Goal: Transaction & Acquisition: Purchase product/service

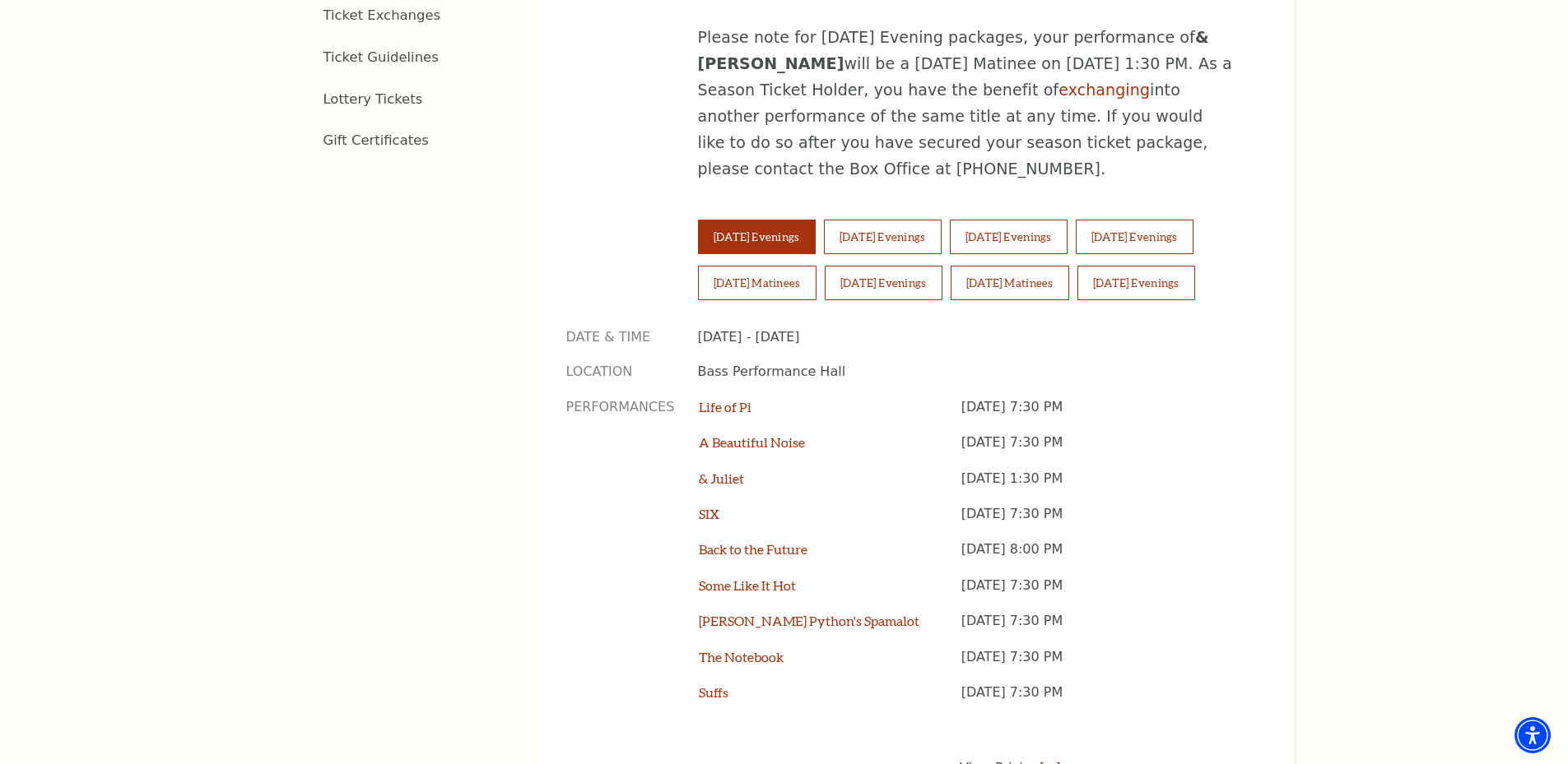
scroll to position [1152, 0]
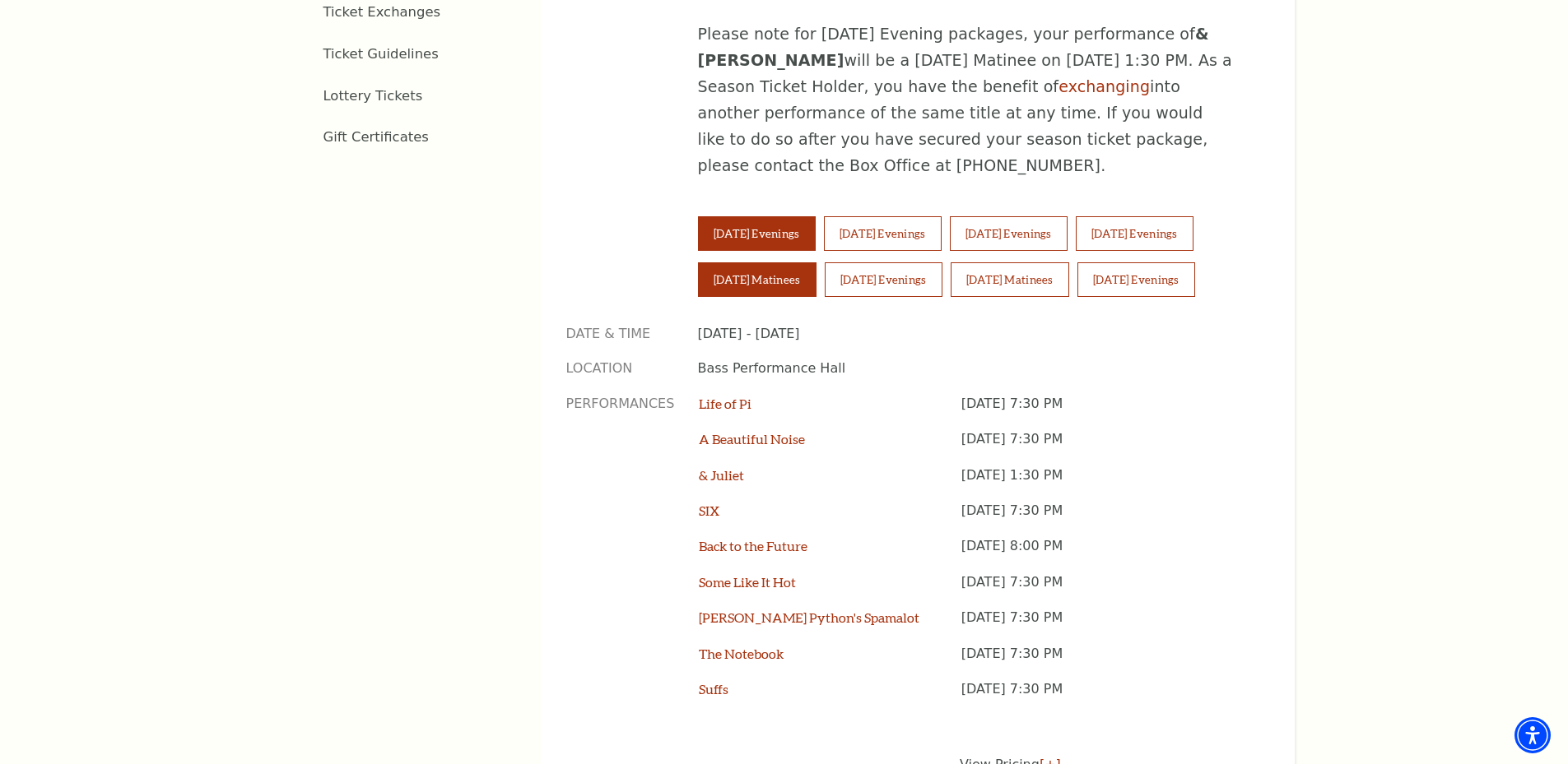
click at [772, 263] on button "Saturday Matinees" at bounding box center [757, 279] width 118 height 34
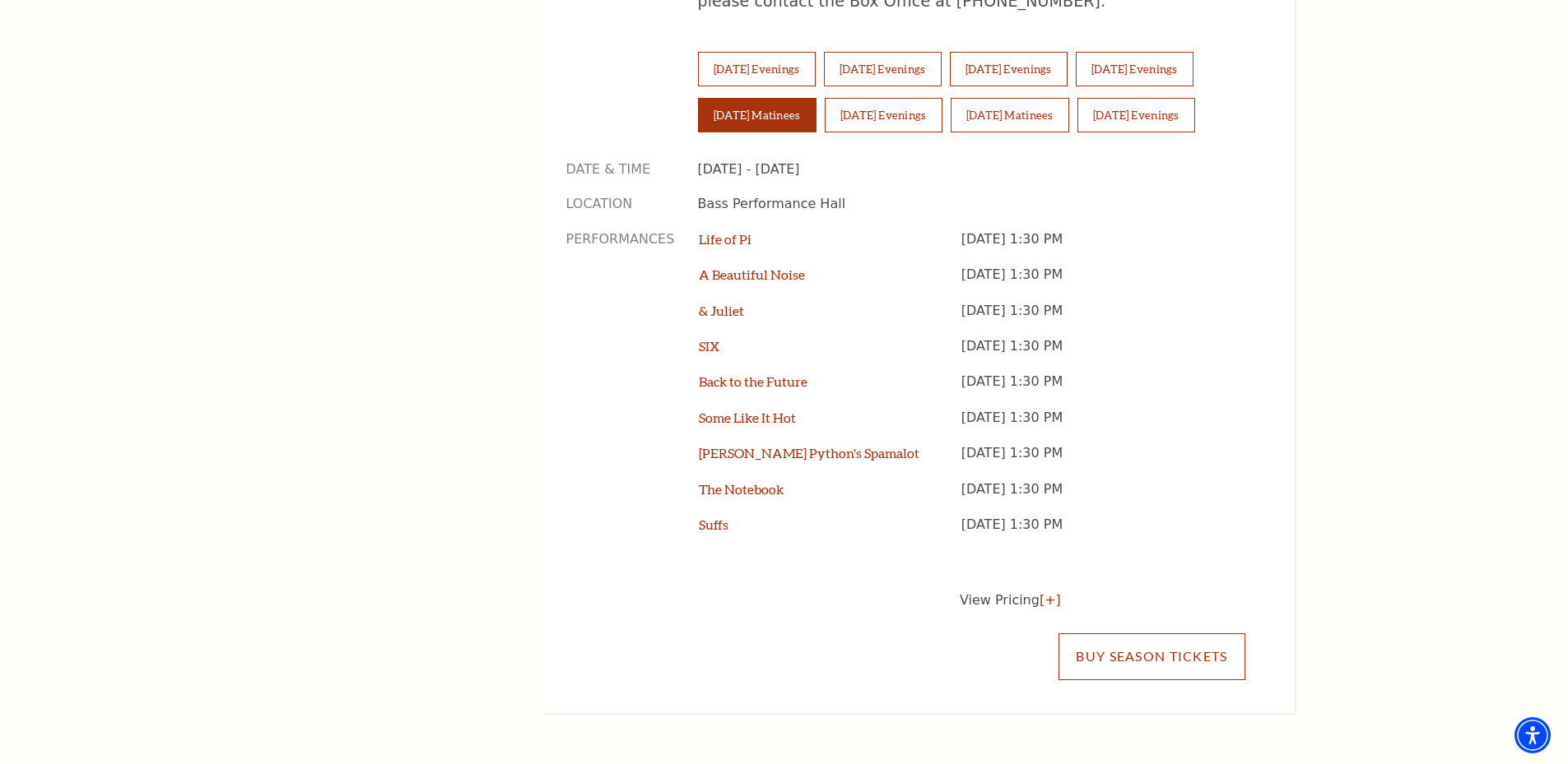
scroll to position [987, 0]
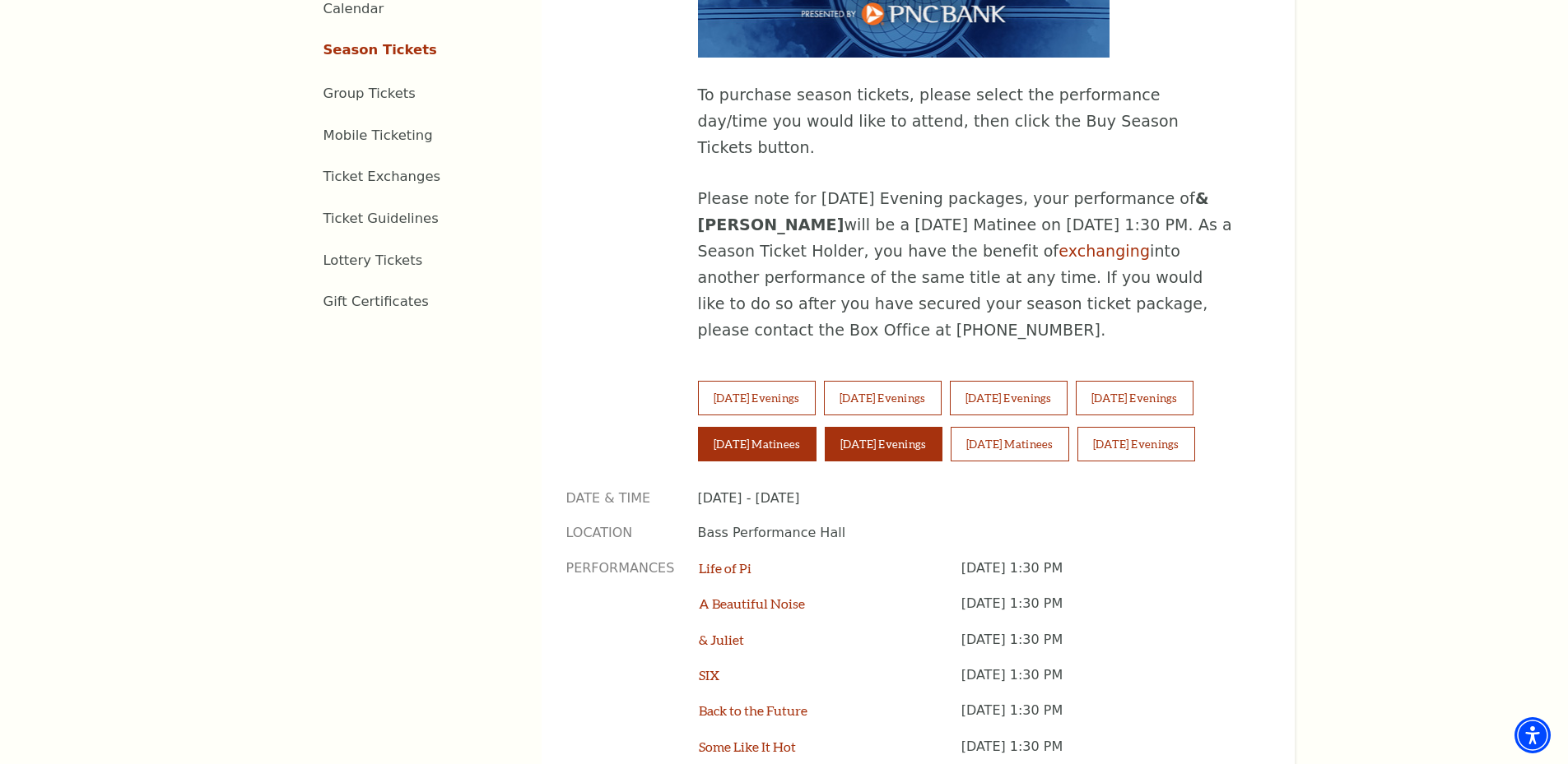
click at [935, 427] on button "Saturday Evenings" at bounding box center [883, 444] width 117 height 34
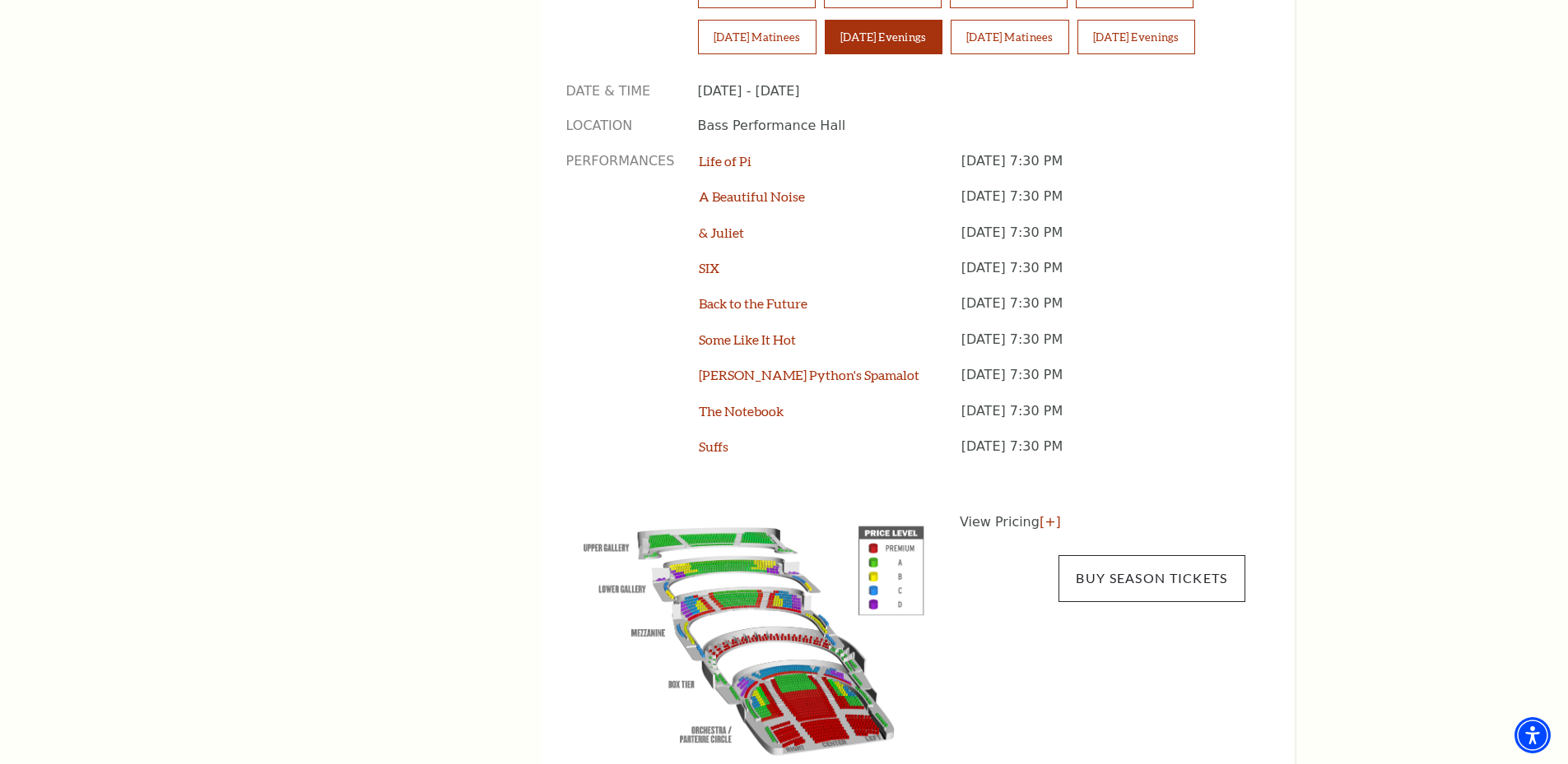
scroll to position [1398, 0]
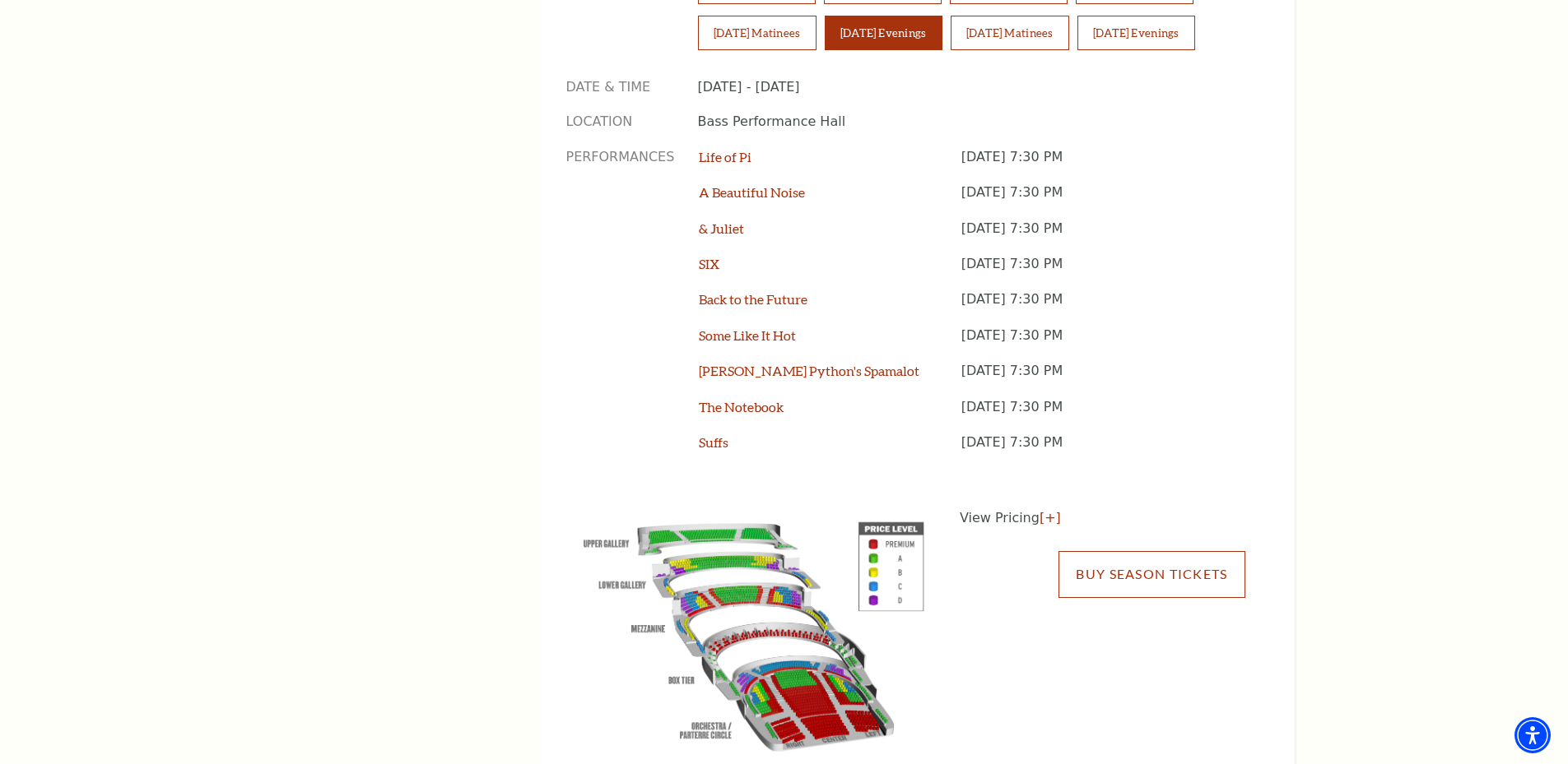
click at [1137, 551] on link "Buy Season Tickets" at bounding box center [1152, 573] width 186 height 46
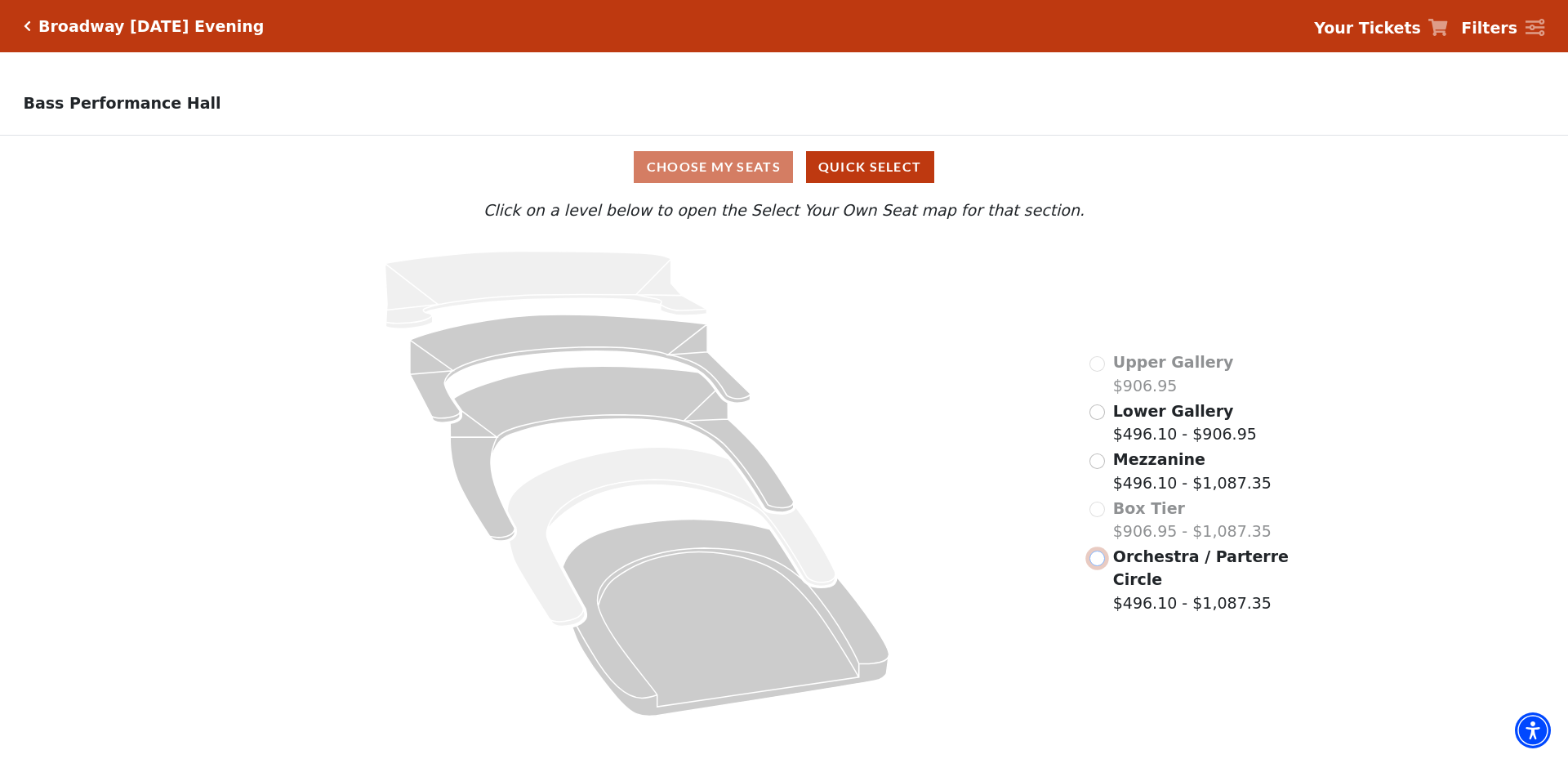
click at [1099, 565] on input "Orchestra / Parterre Circle$496.10 - $1,087.35\a" at bounding box center [1097, 558] width 16 height 16
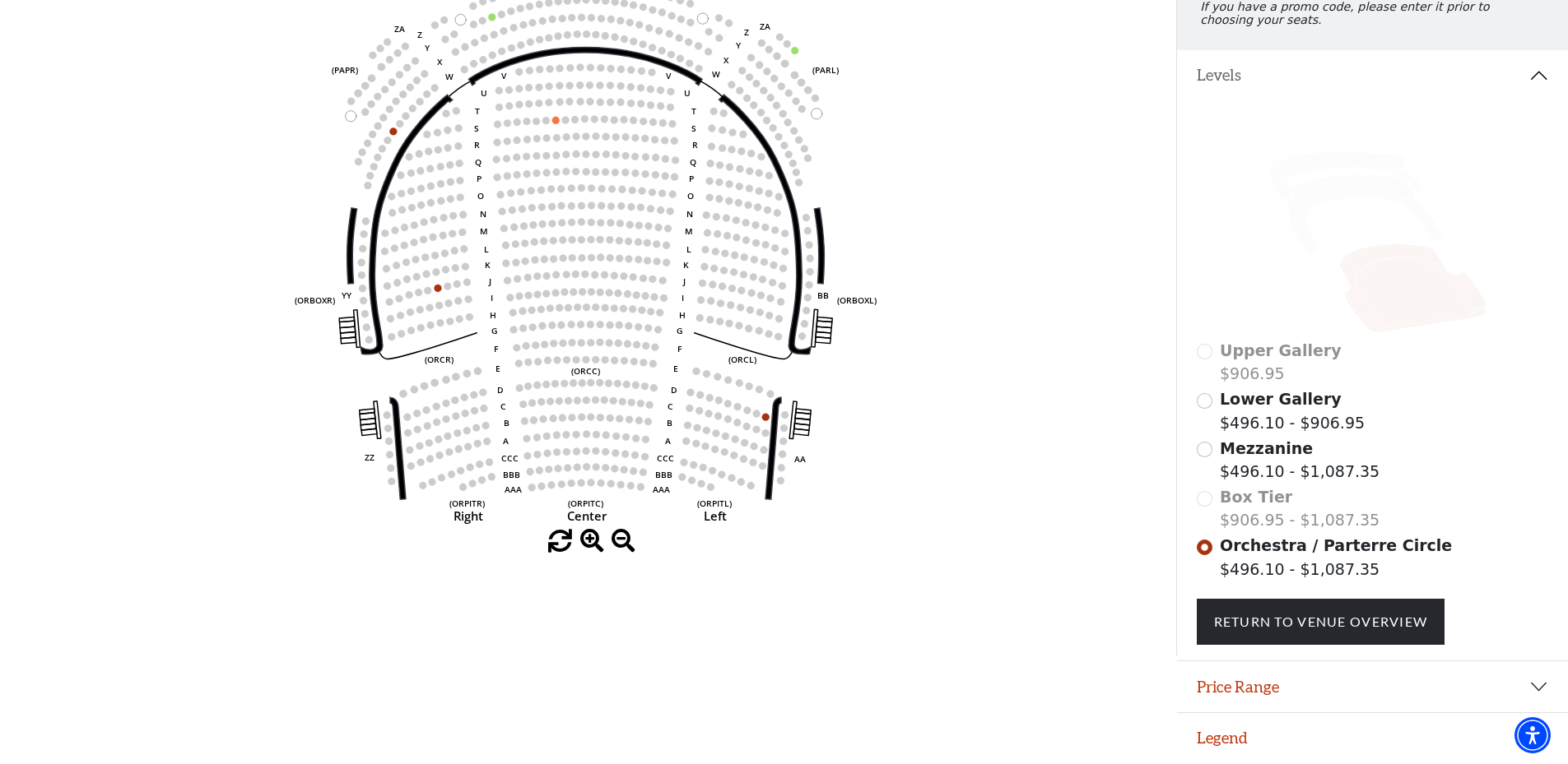
scroll to position [257, 0]
click at [1206, 401] on input "Lower Gallery$496.10 - $906.95\a" at bounding box center [1204, 401] width 16 height 16
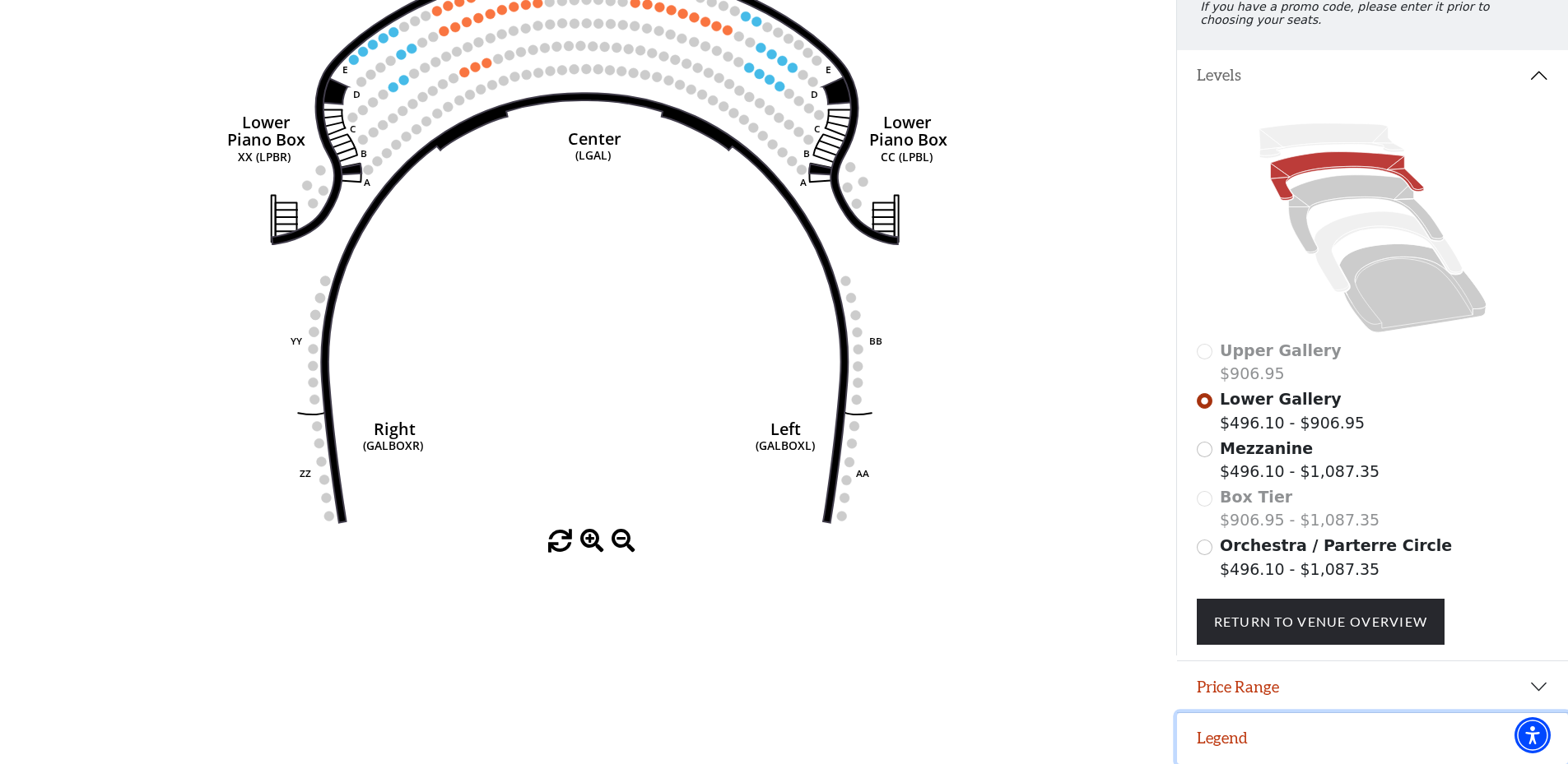
click at [1233, 741] on button "Legend" at bounding box center [1372, 739] width 391 height 51
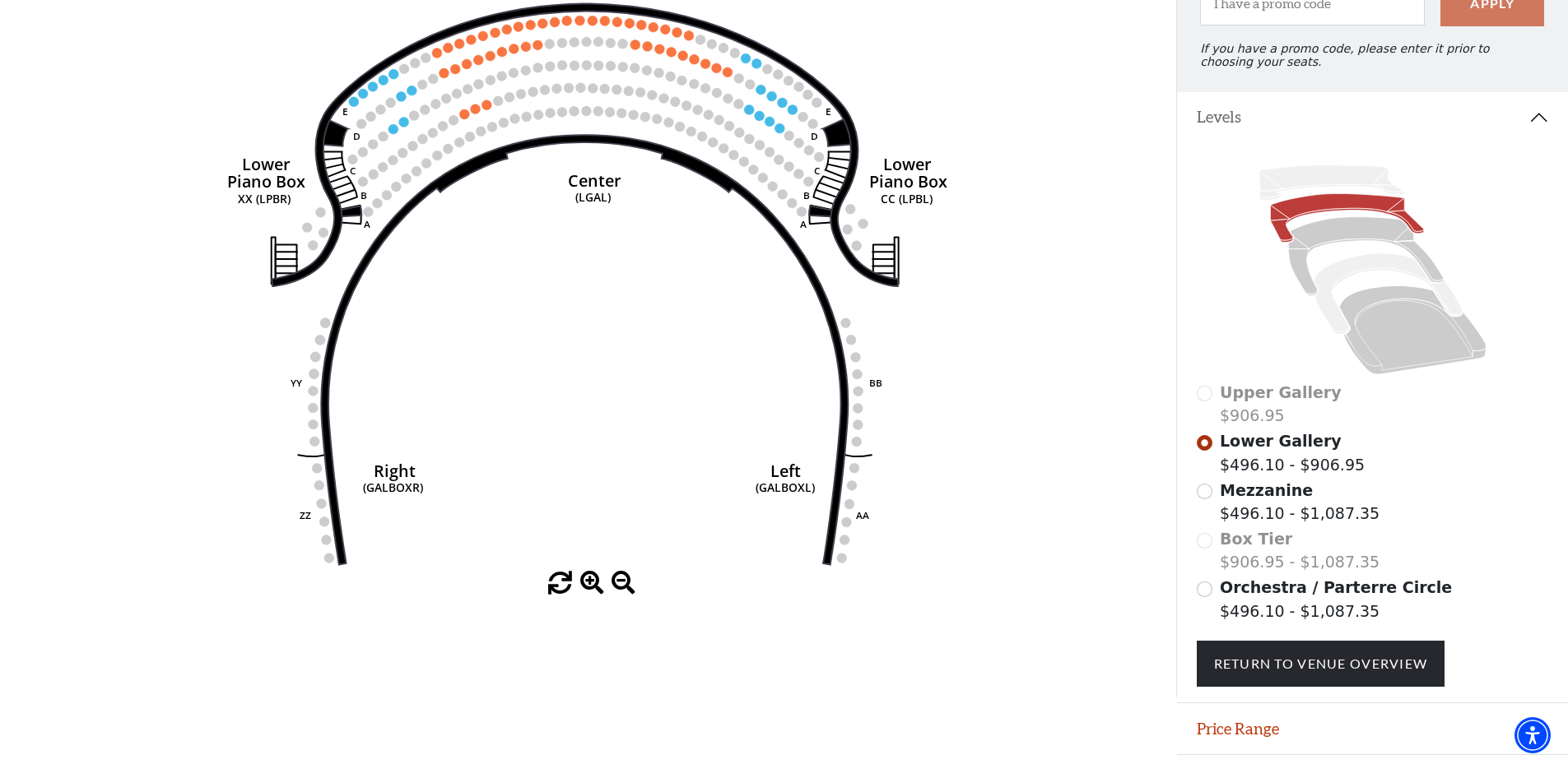
scroll to position [247, 0]
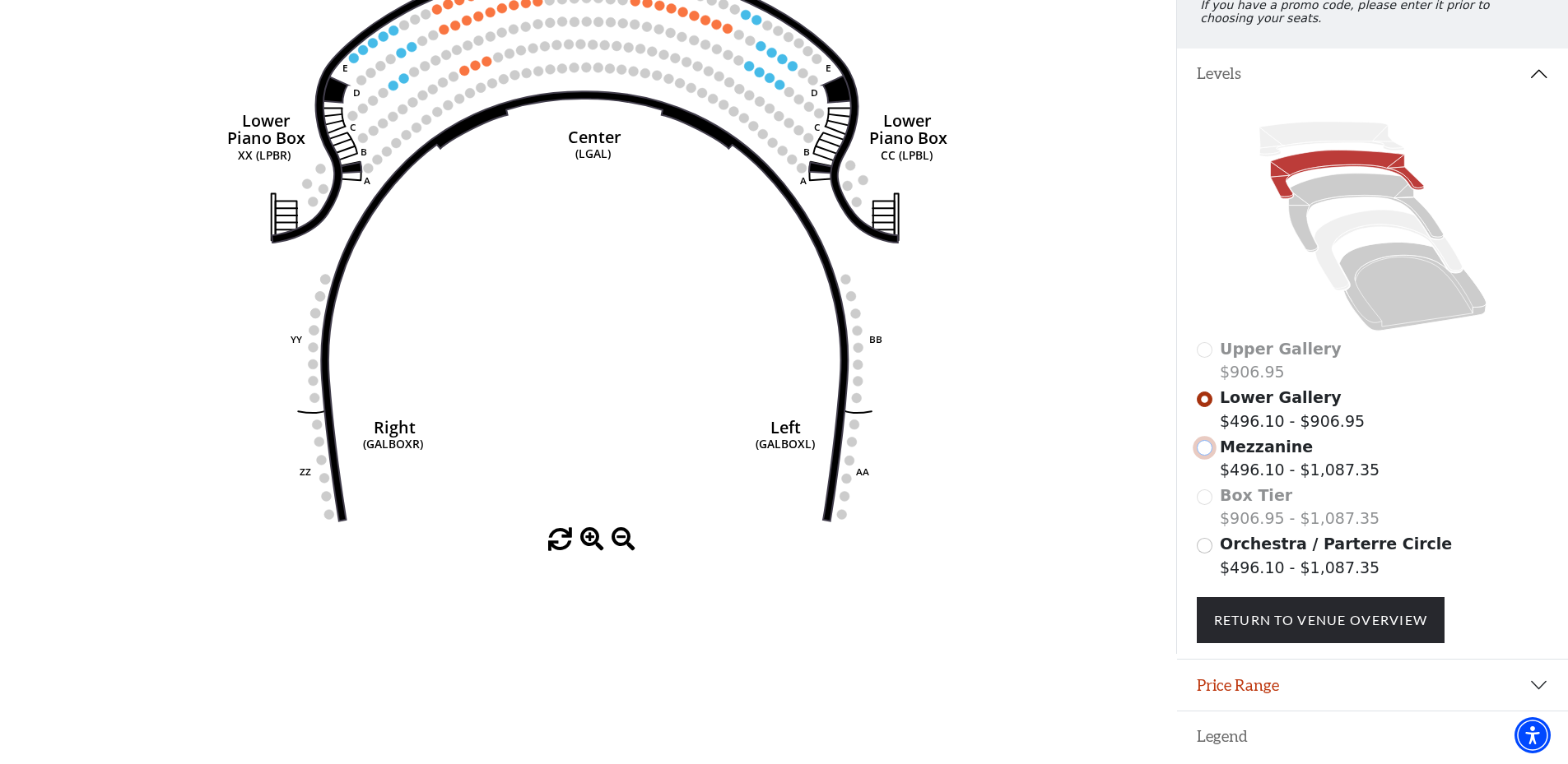
click at [1207, 455] on input "Mezzanine$496.10 - $1,087.35\a" at bounding box center [1204, 447] width 16 height 16
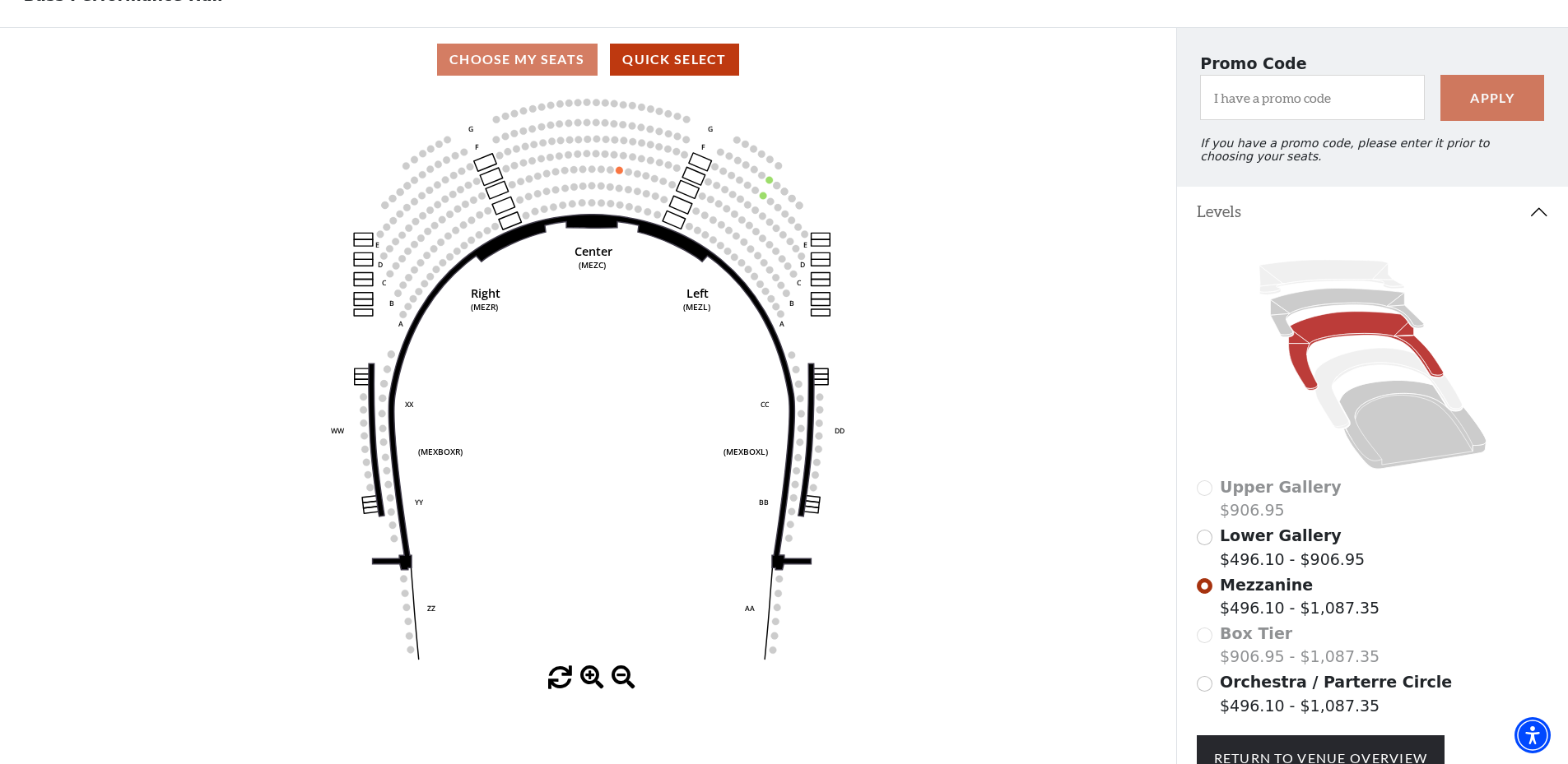
scroll to position [0, 0]
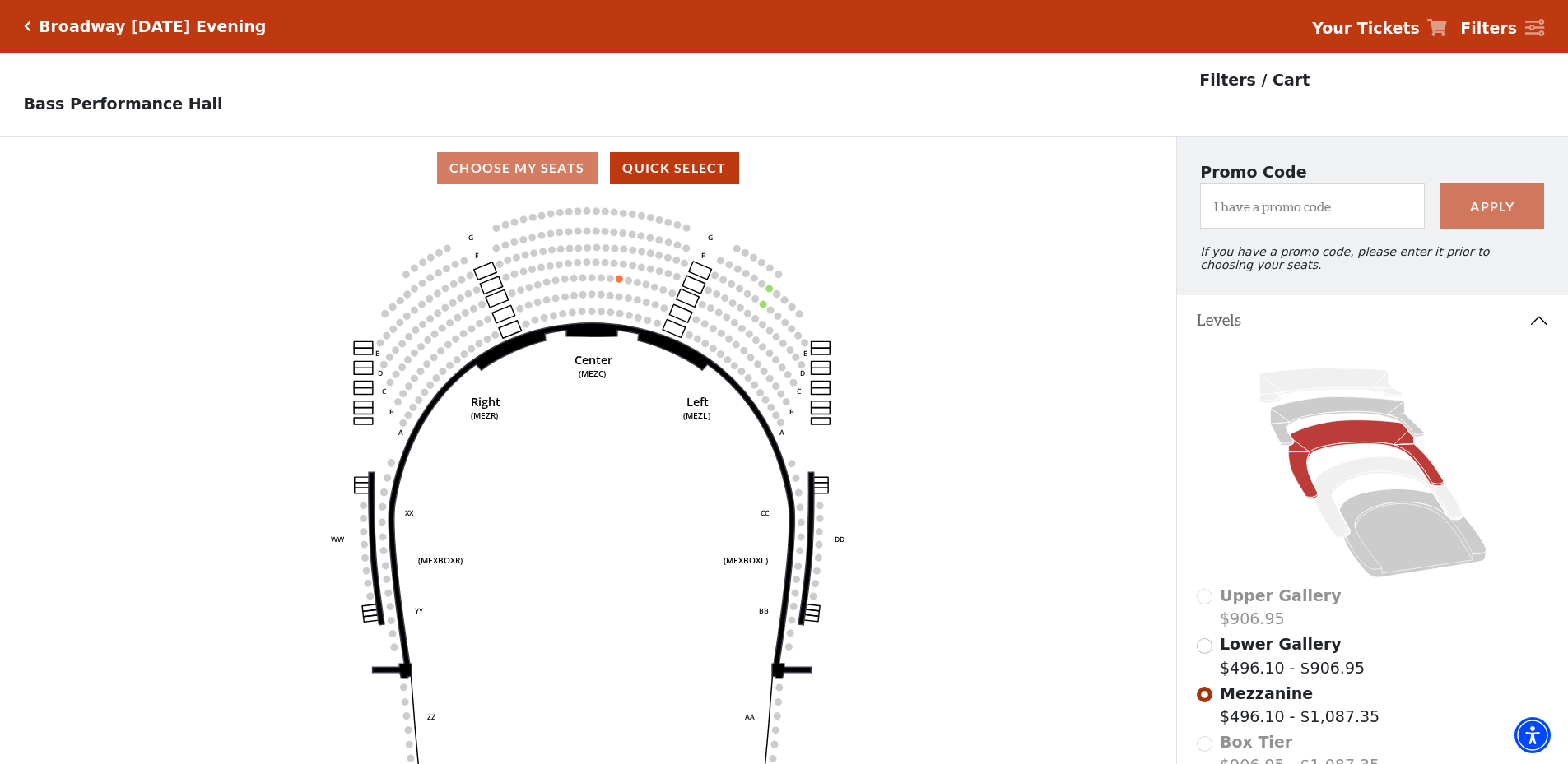
click at [28, 27] on icon "Click here to go back to filters" at bounding box center [27, 26] width 8 height 12
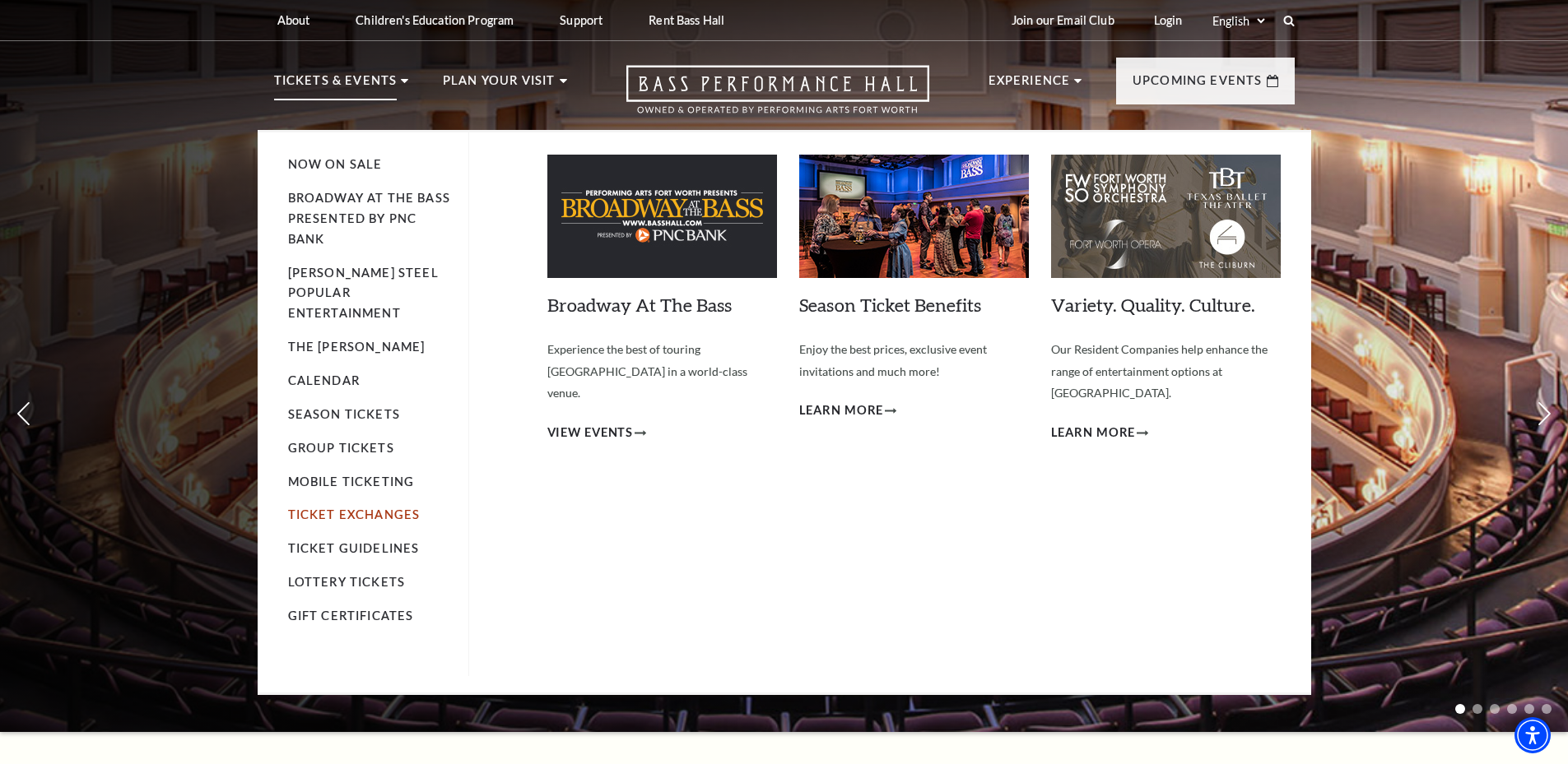
click at [385, 507] on link "Ticket Exchanges" at bounding box center [355, 514] width 133 height 14
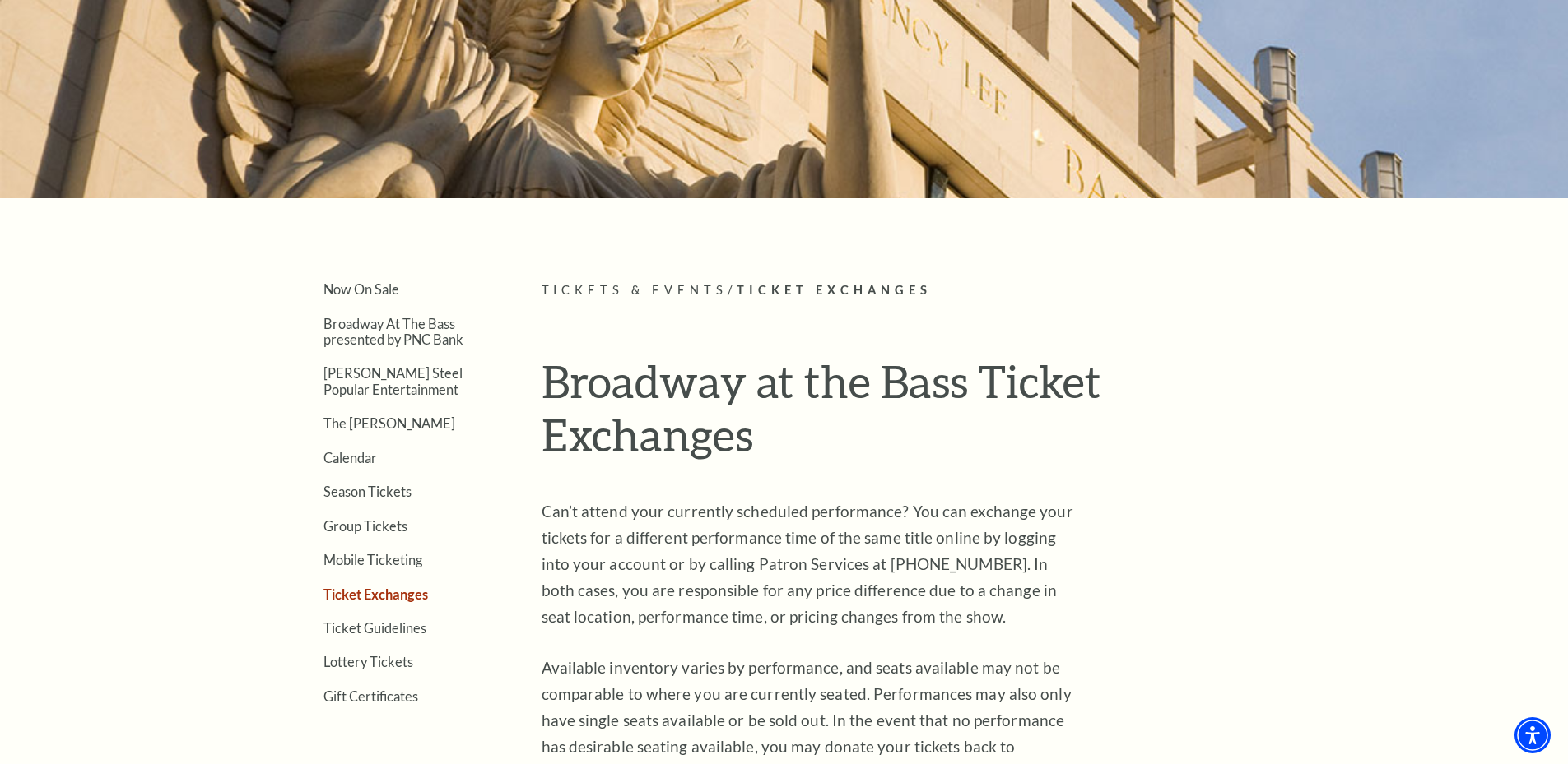
scroll to position [247, 0]
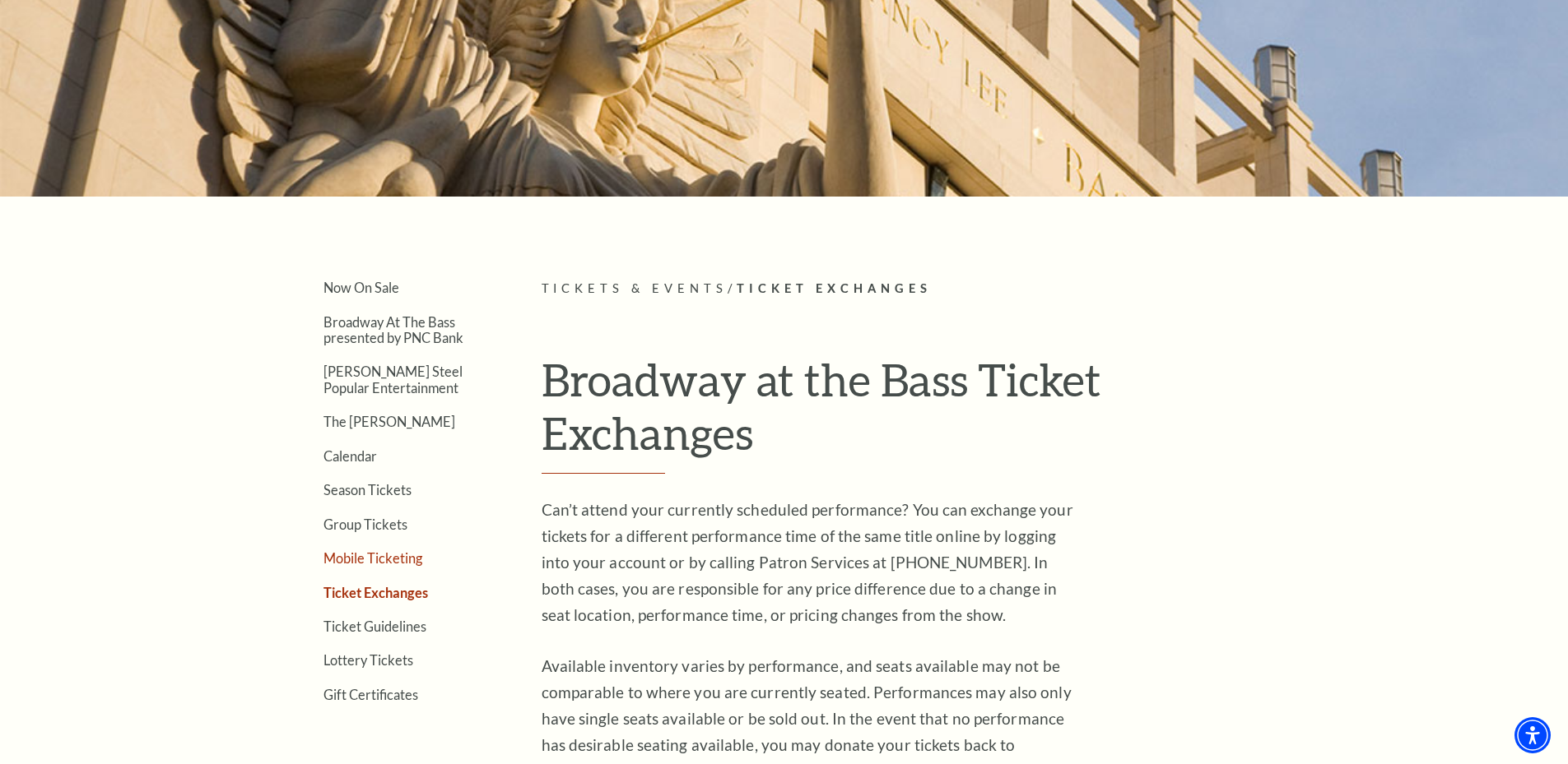
click at [379, 552] on link "Mobile Ticketing" at bounding box center [372, 558] width 99 height 16
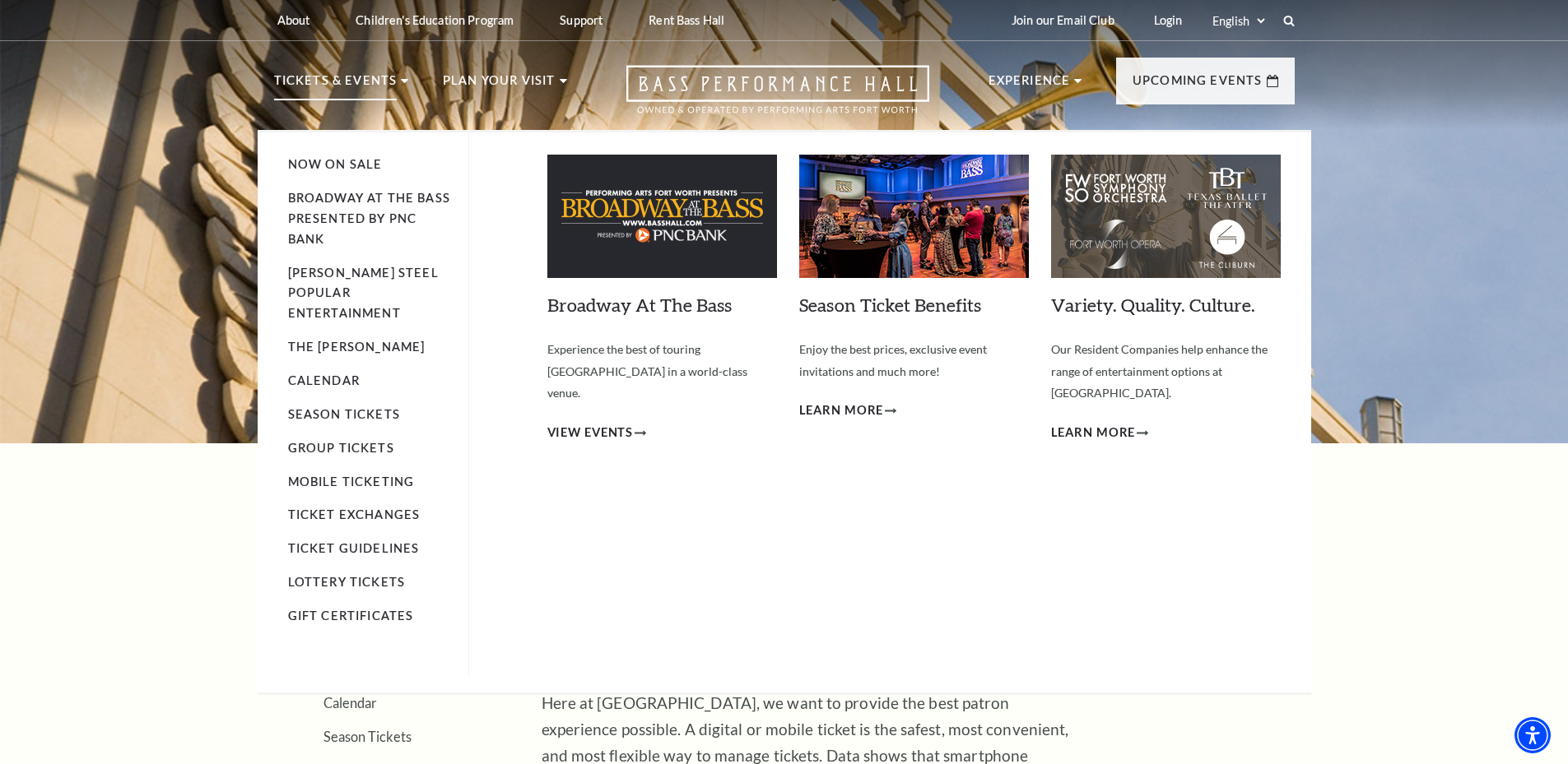
click at [365, 86] on p "Tickets & Events" at bounding box center [335, 85] width 123 height 29
click at [607, 423] on span "View Events" at bounding box center [590, 433] width 86 height 21
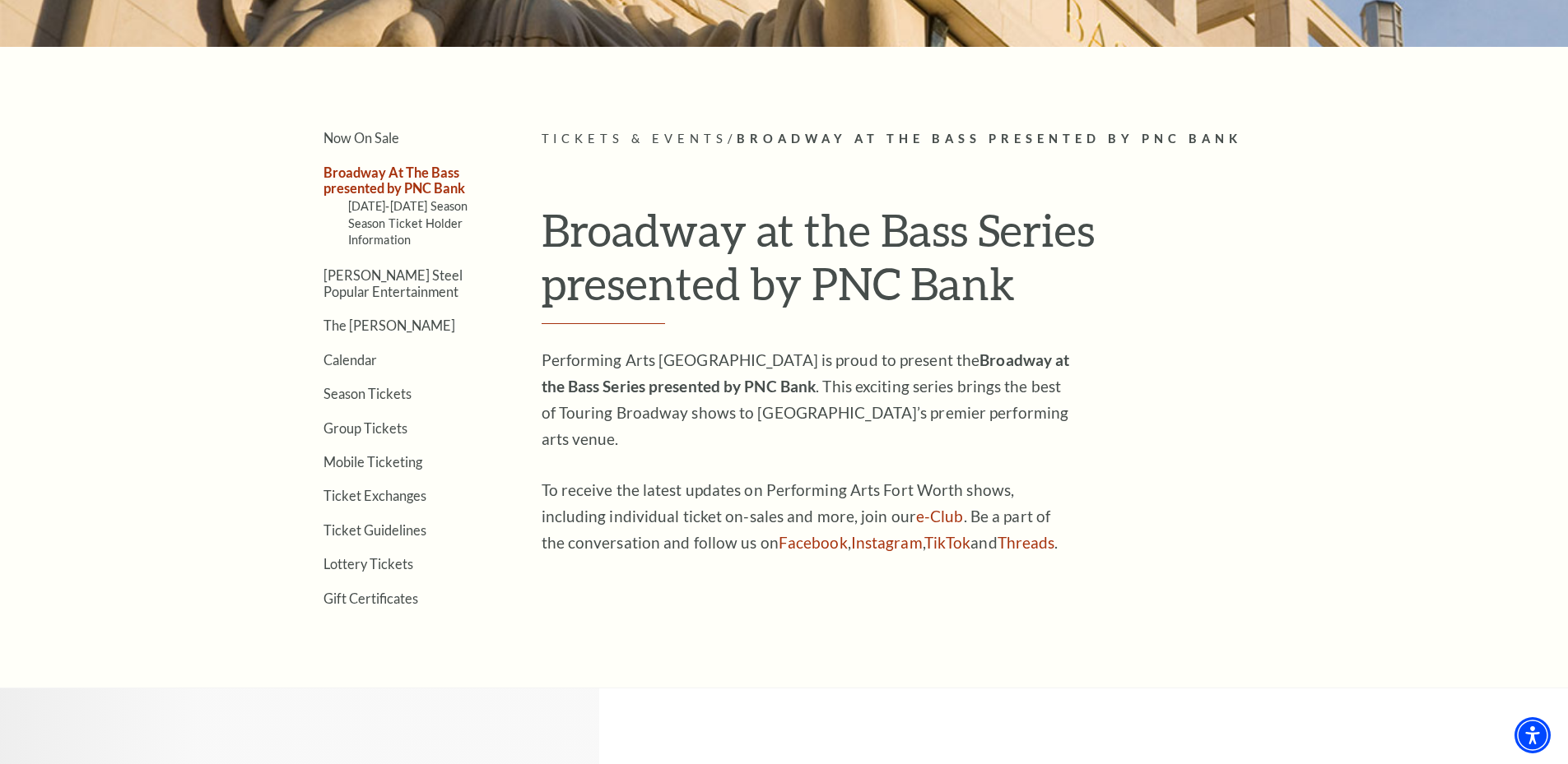
scroll to position [411, 0]
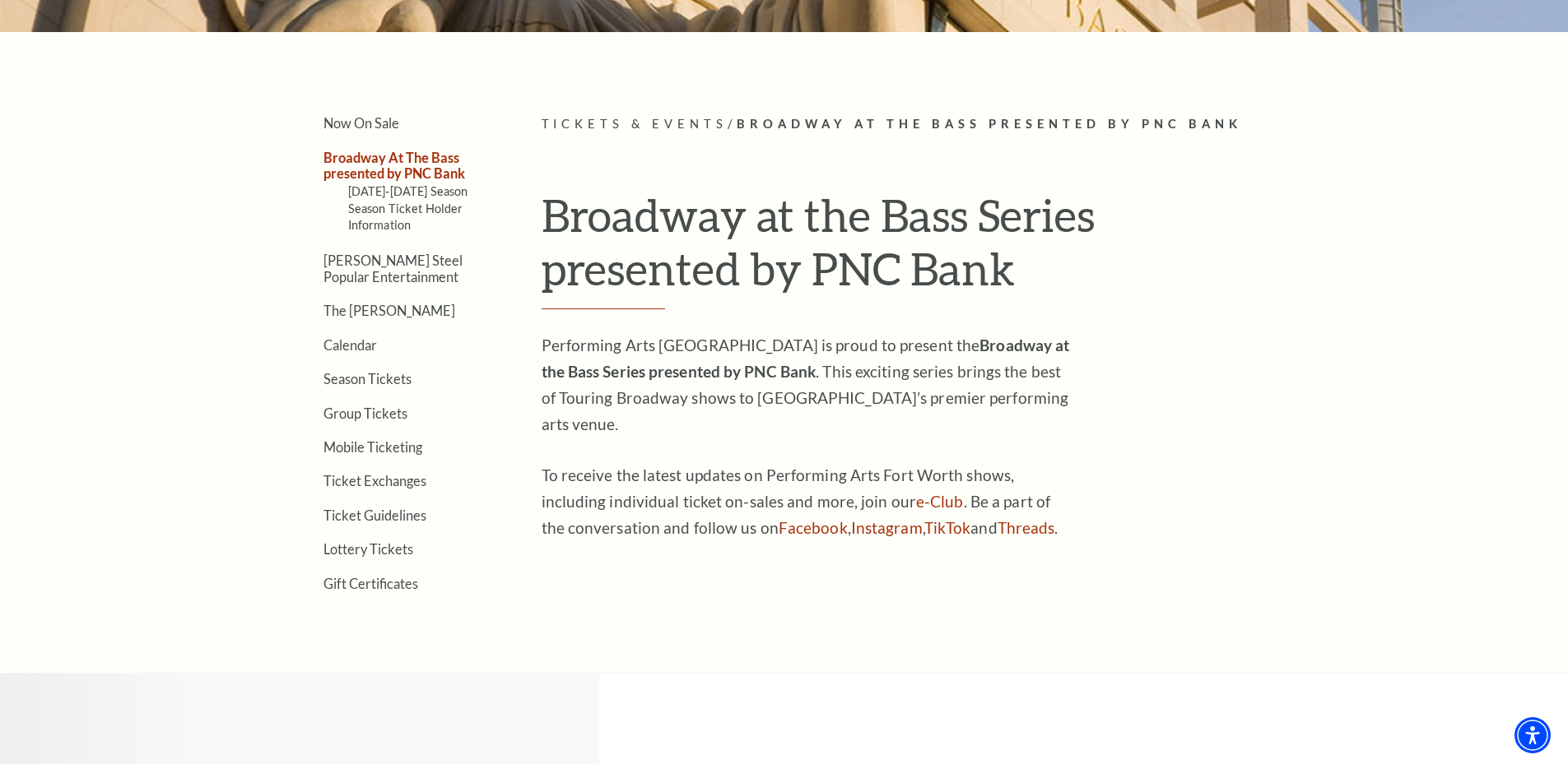
click at [393, 164] on li "Broadway At The Bass presented by PNC Bank 2025-2026 Season Season Ticket Holde…" at bounding box center [408, 191] width 169 height 86
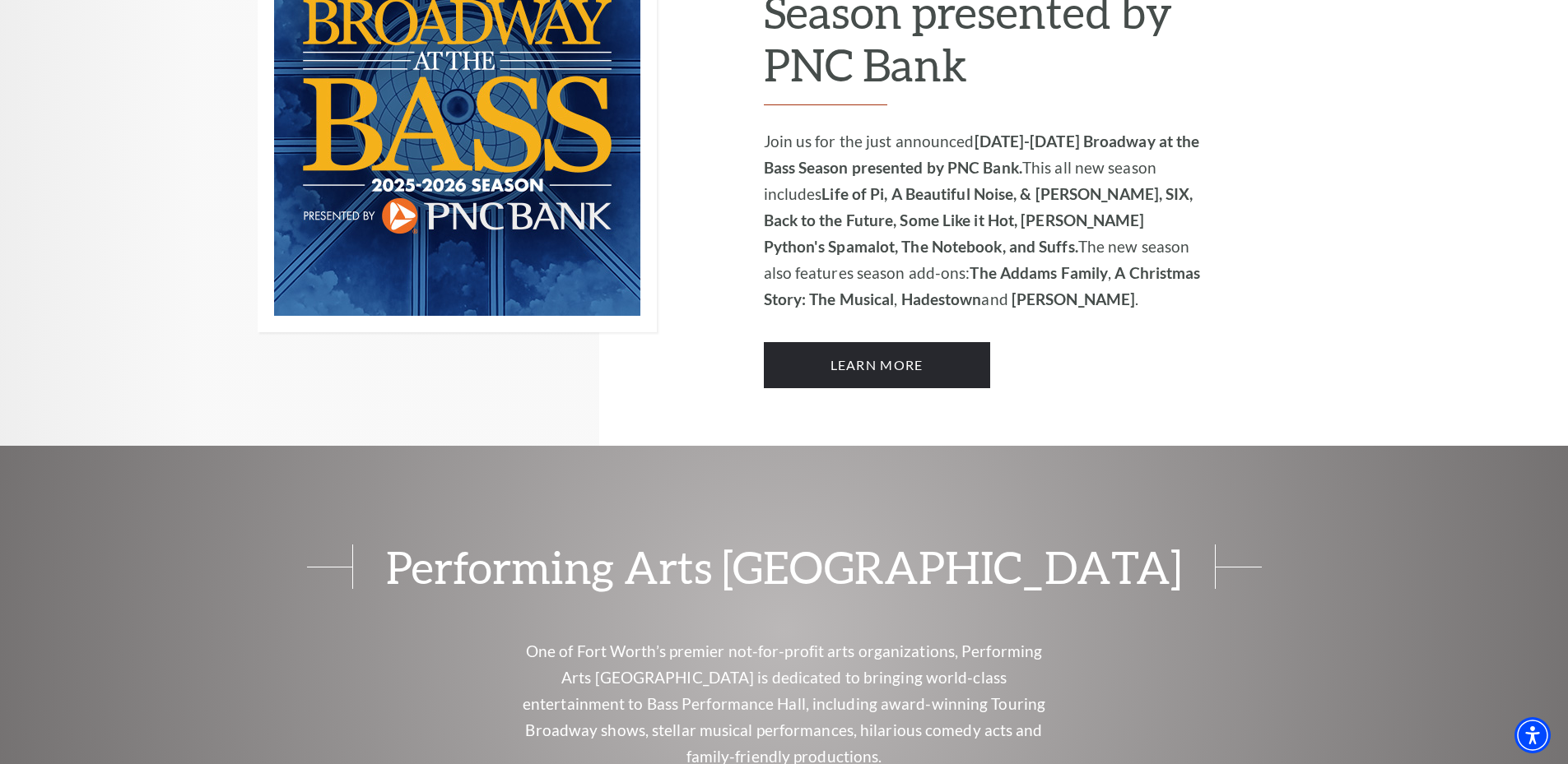
scroll to position [1316, 0]
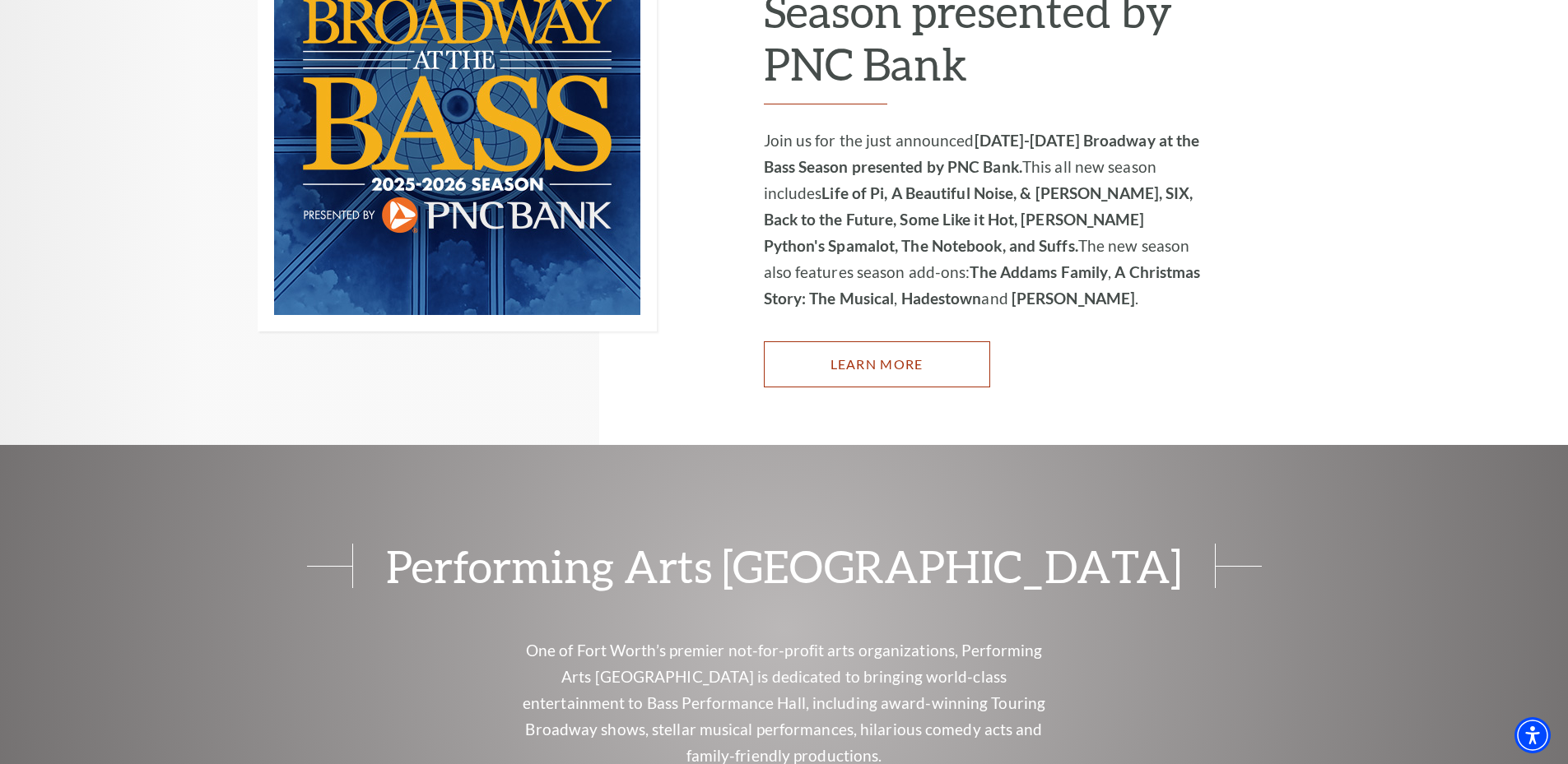
click at [926, 341] on link "Learn More" at bounding box center [876, 363] width 226 height 46
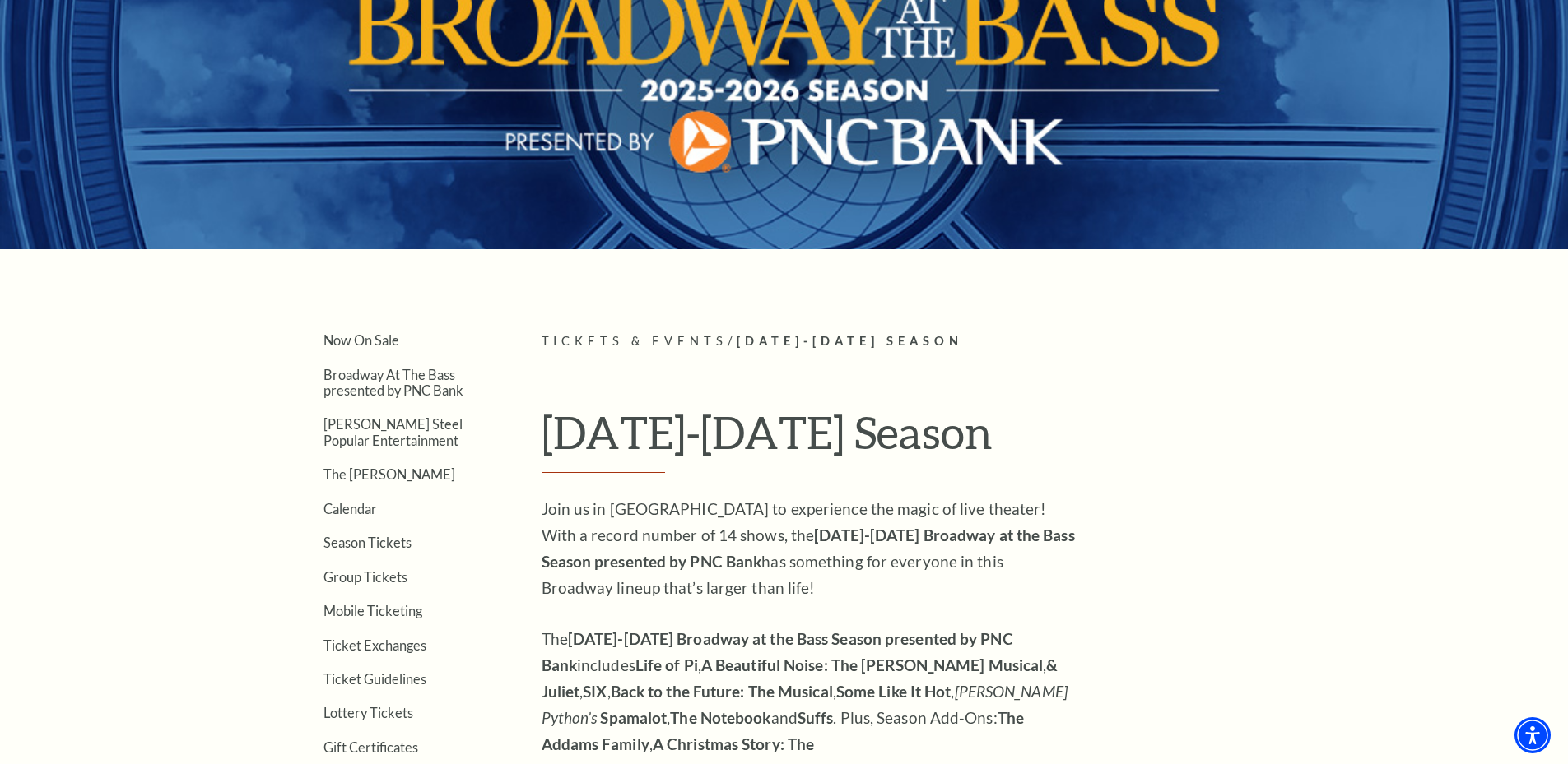
scroll to position [658, 0]
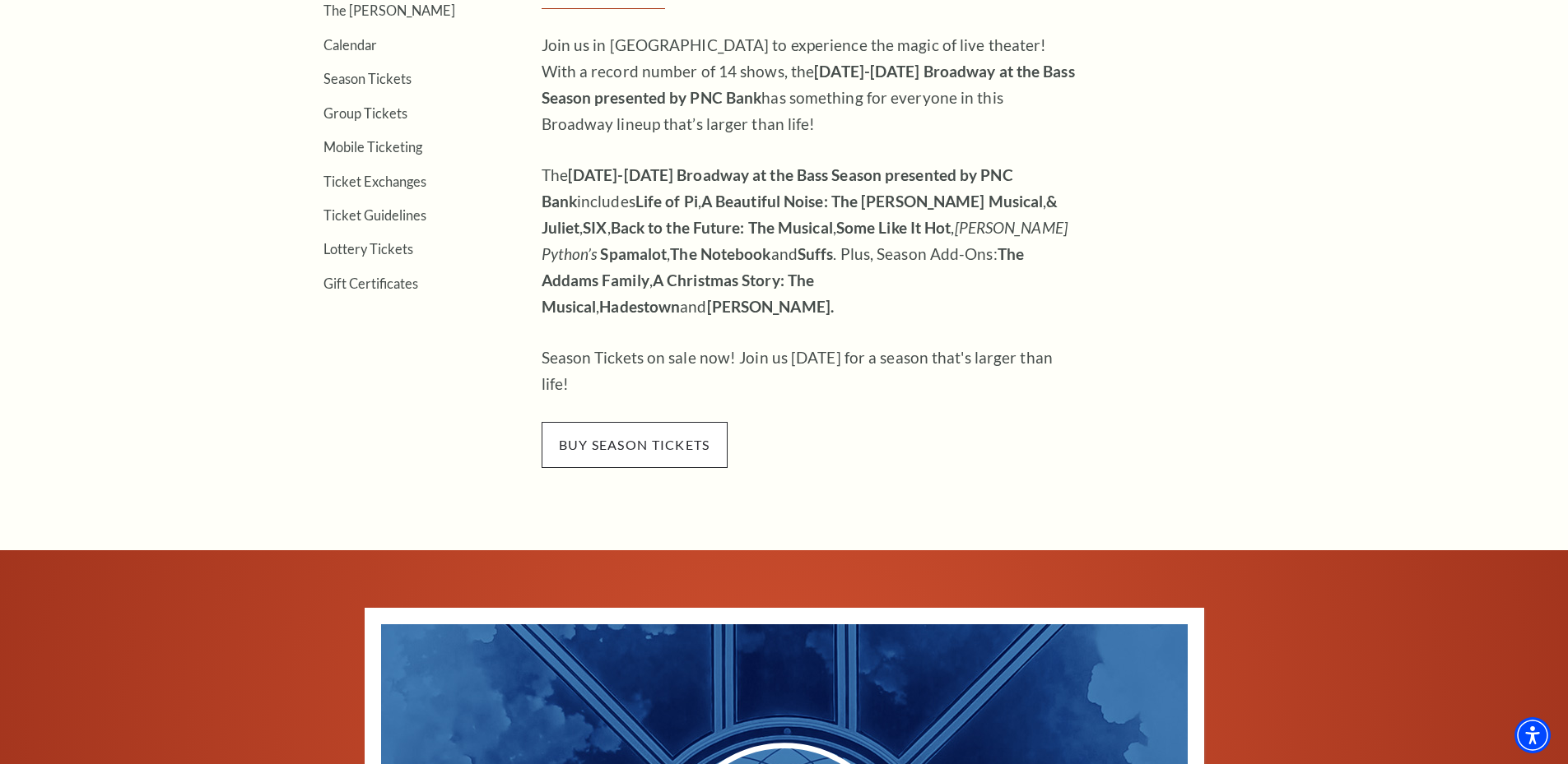
click at [686, 422] on span "buy season tickets" at bounding box center [634, 445] width 186 height 46
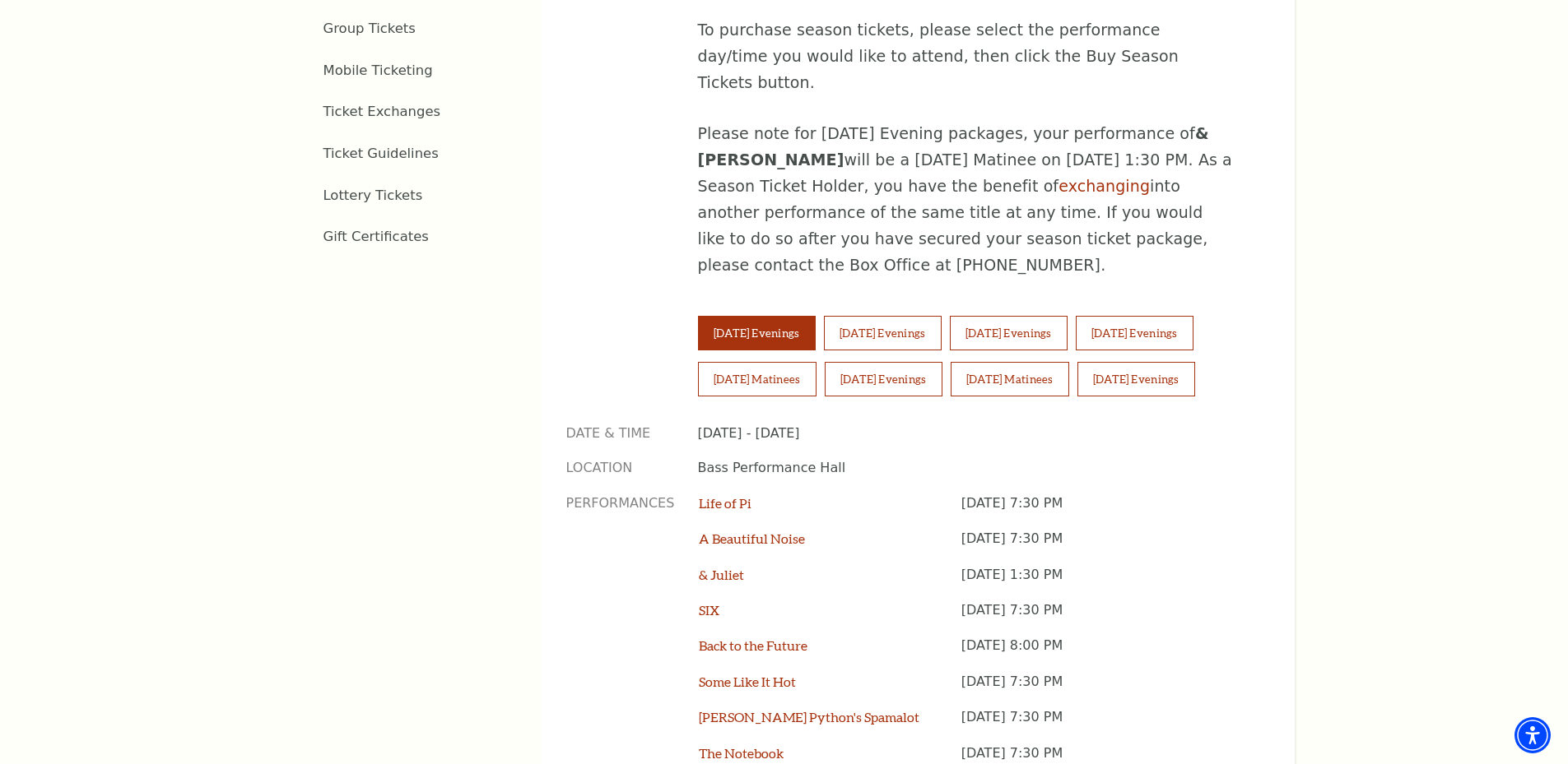
scroll to position [1234, 0]
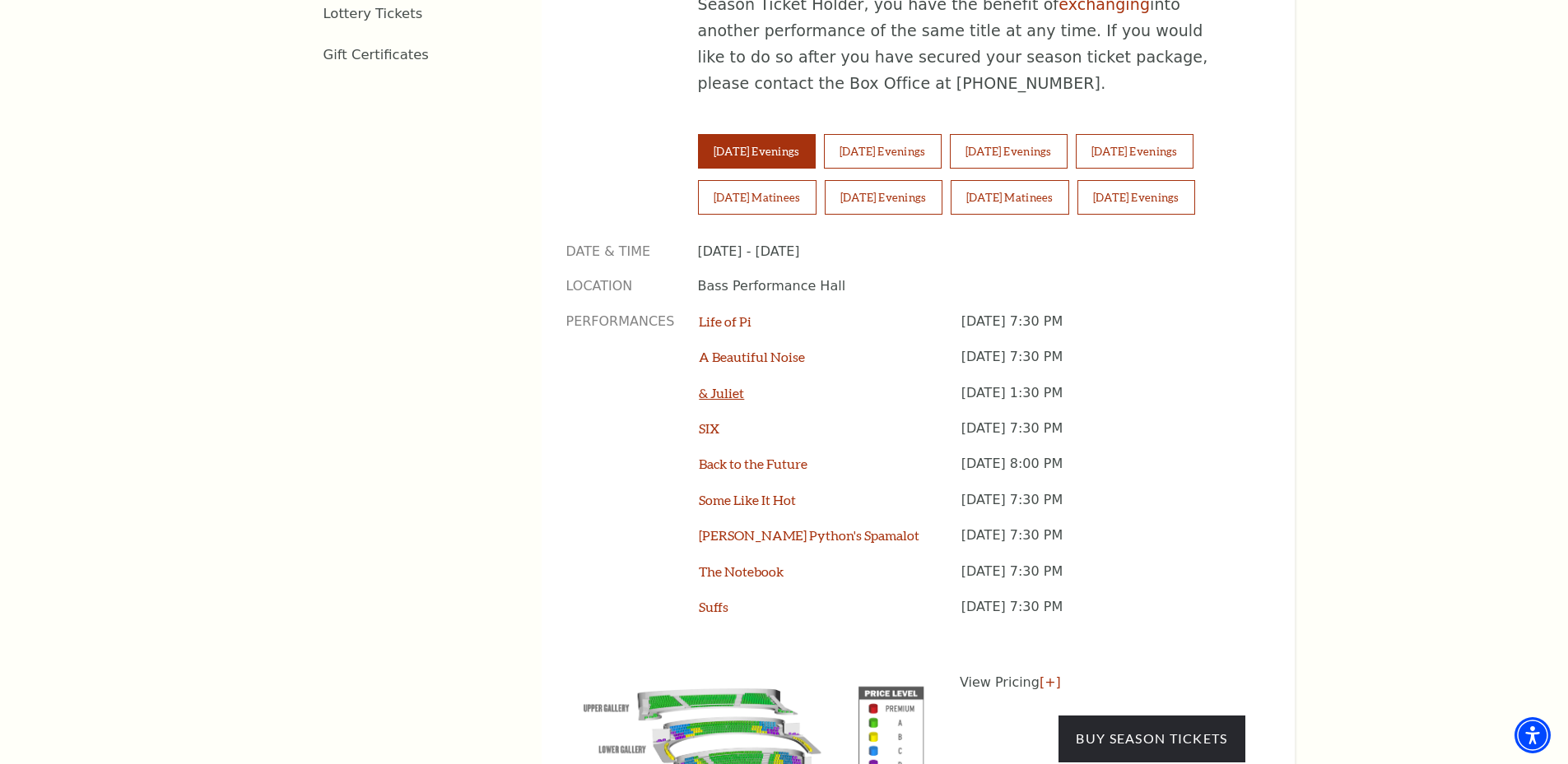
click at [719, 385] on link "& Juliet" at bounding box center [721, 393] width 45 height 16
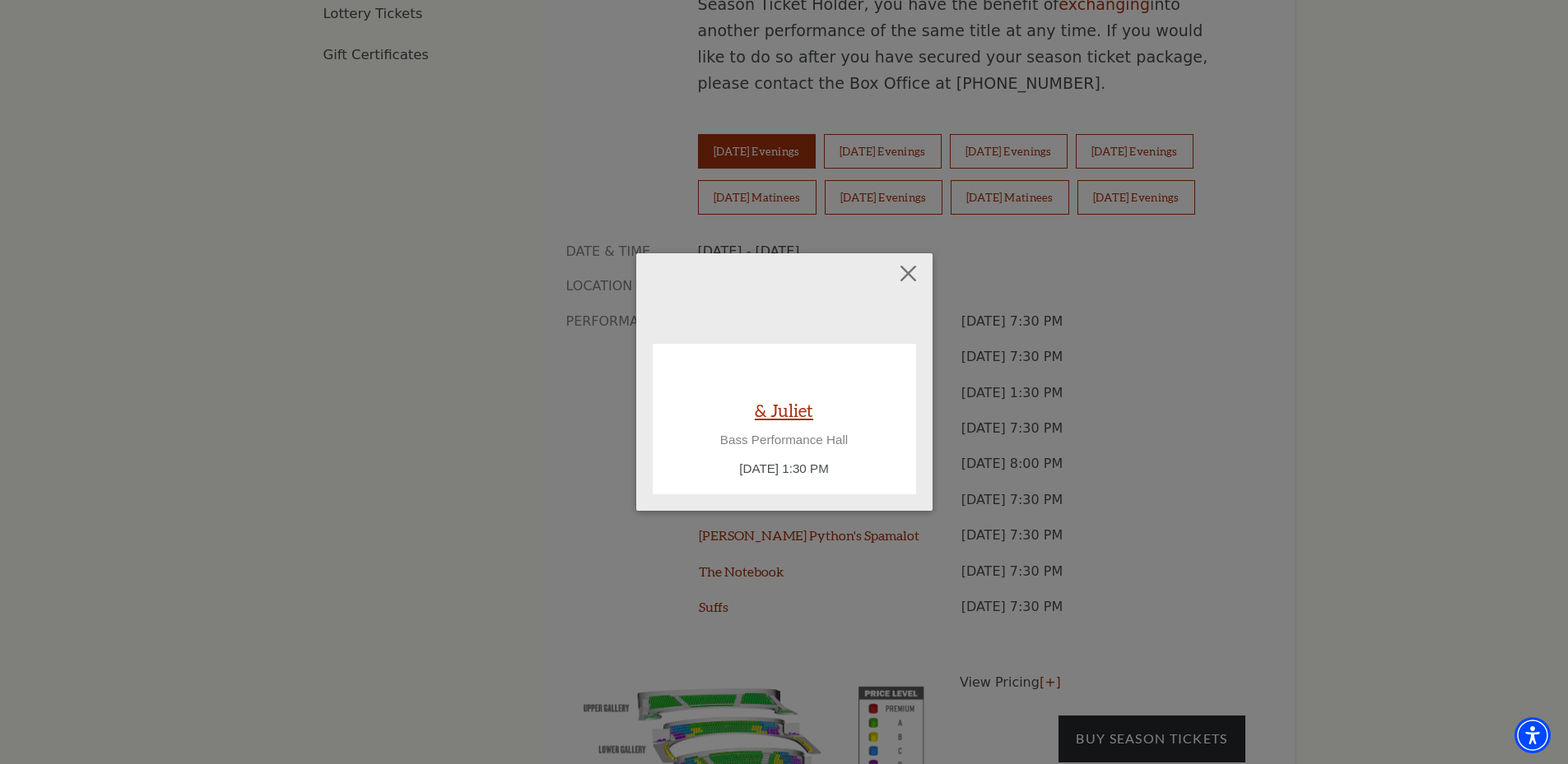
click at [782, 408] on link "& Juliet" at bounding box center [784, 409] width 59 height 22
click at [910, 274] on button "Close" at bounding box center [908, 273] width 31 height 31
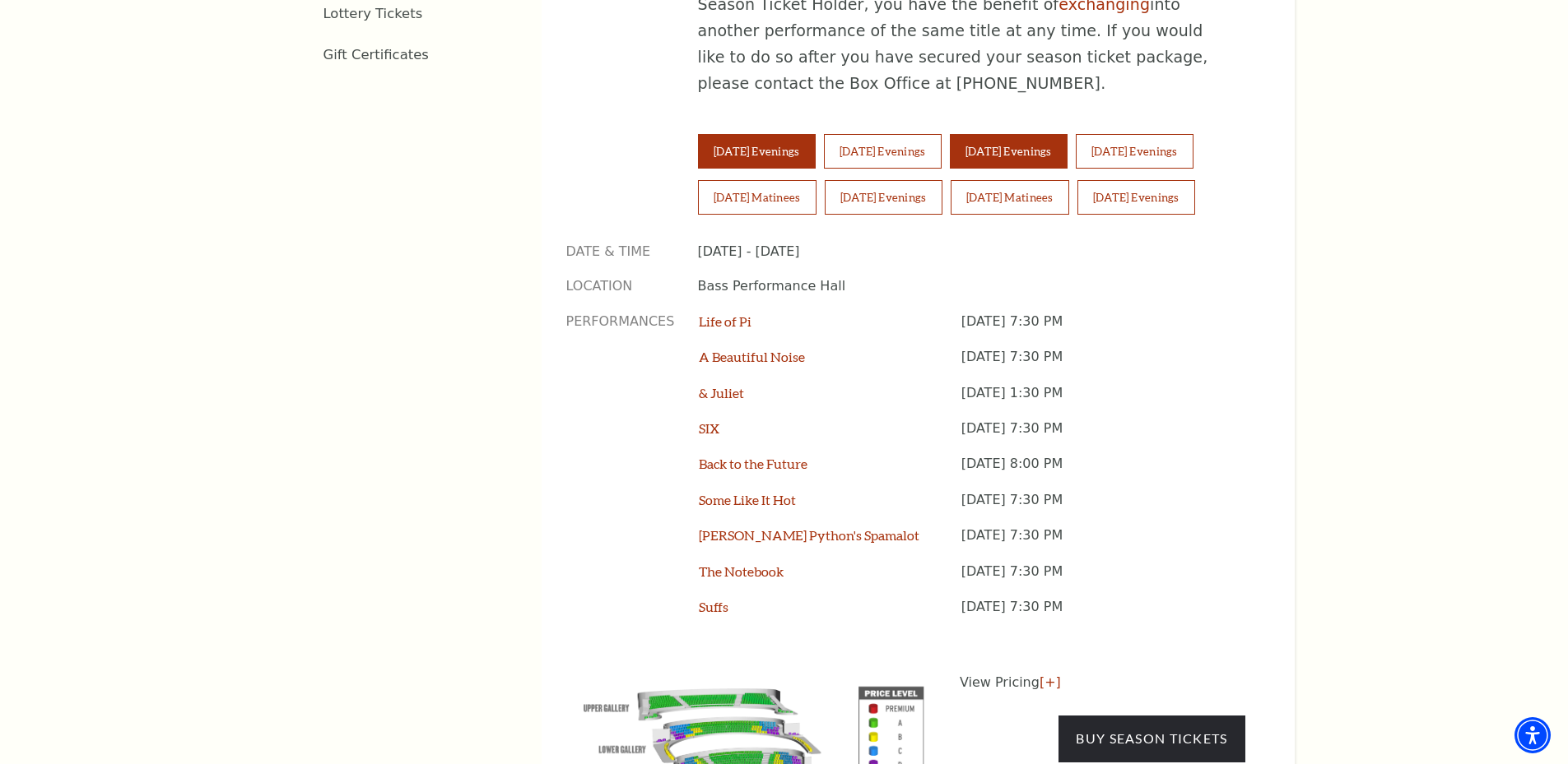
click at [1047, 134] on button "Thursday Evenings" at bounding box center [1008, 150] width 117 height 34
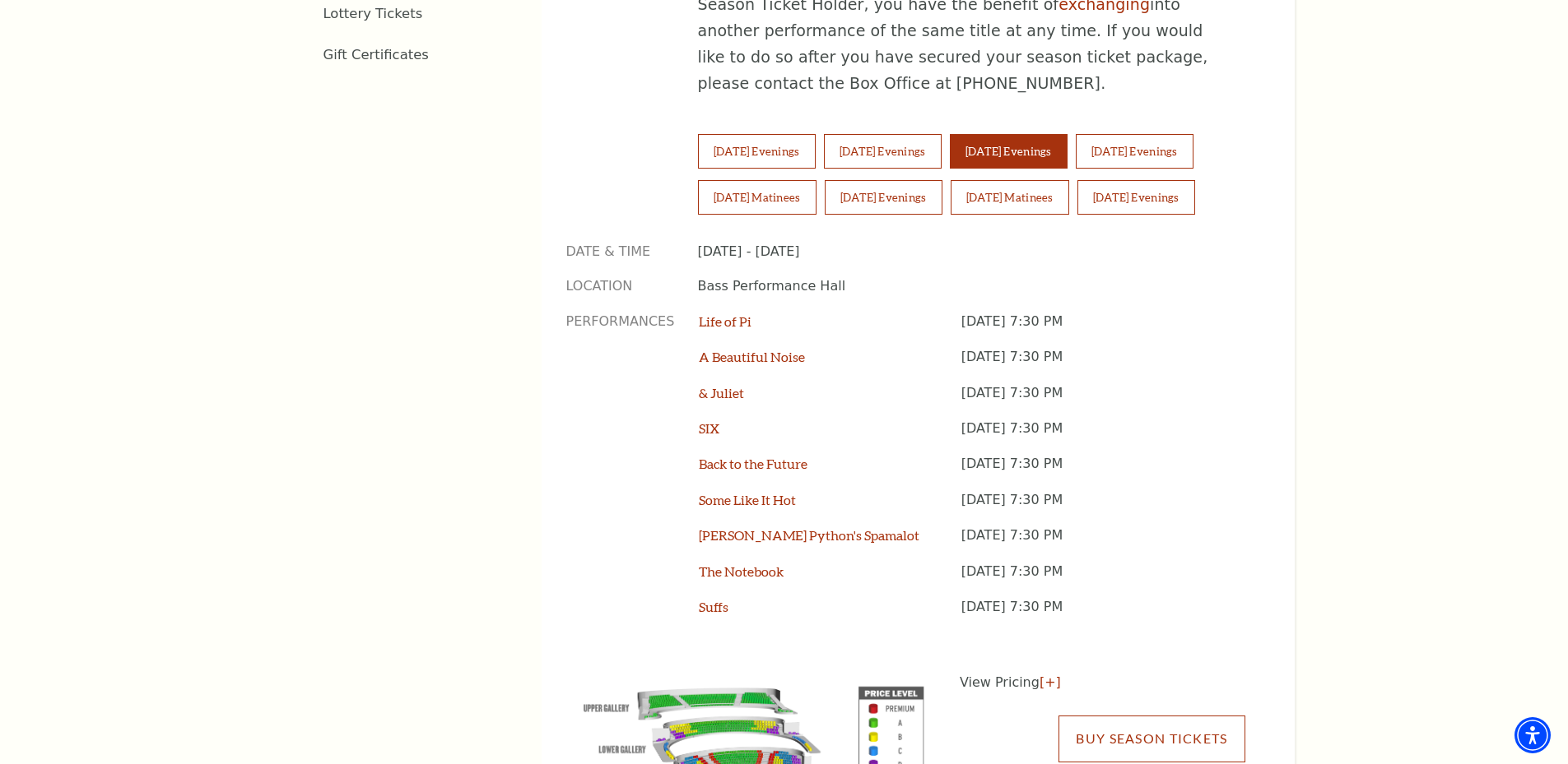
click at [1169, 715] on link "Buy Season Tickets" at bounding box center [1152, 738] width 186 height 46
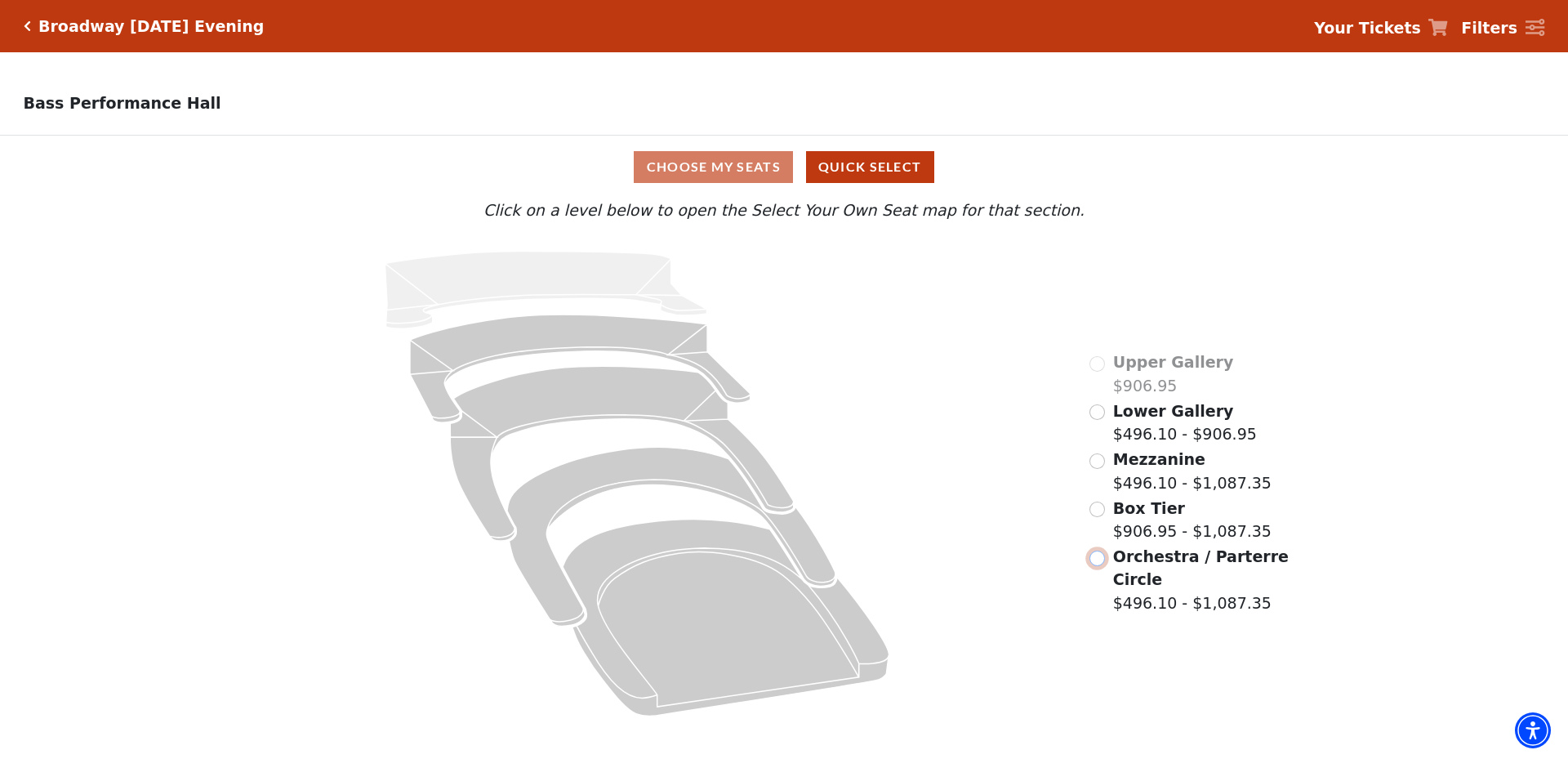
click at [1098, 566] on input "Orchestra / Parterre Circle$496.10 - $1,087.35\a" at bounding box center [1097, 558] width 16 height 16
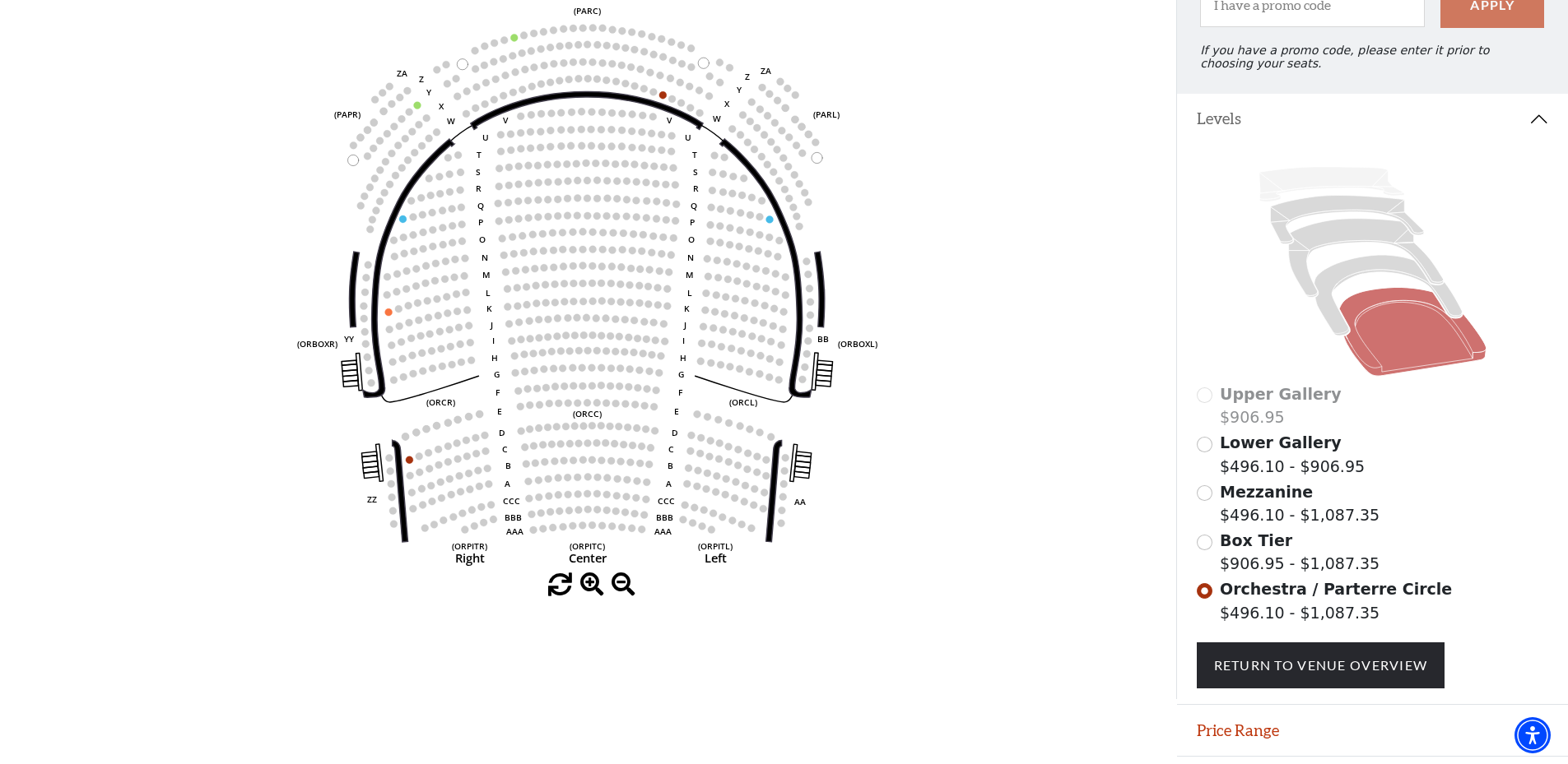
scroll to position [82, 0]
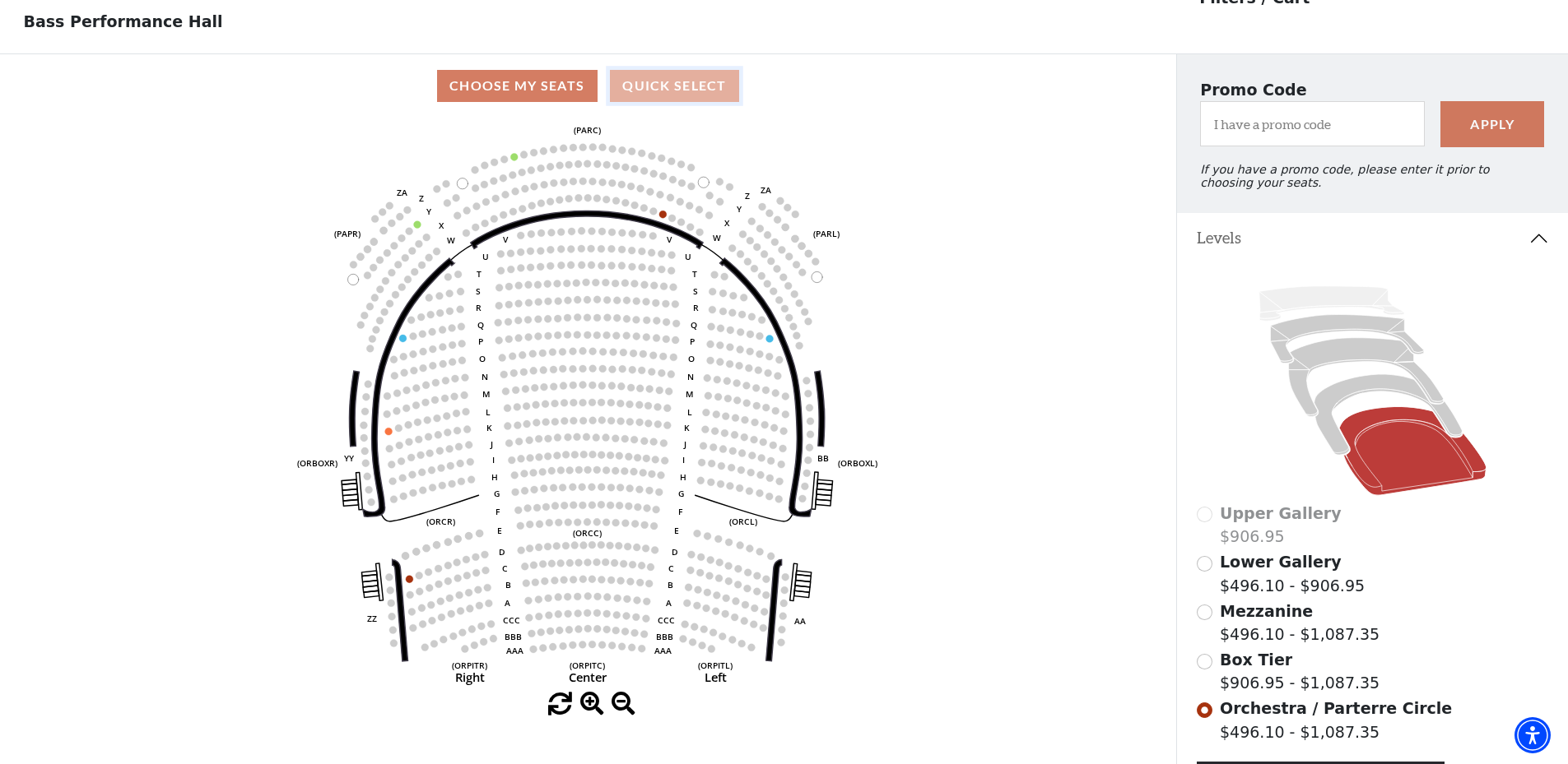
click at [681, 91] on button "Quick Select" at bounding box center [675, 86] width 129 height 32
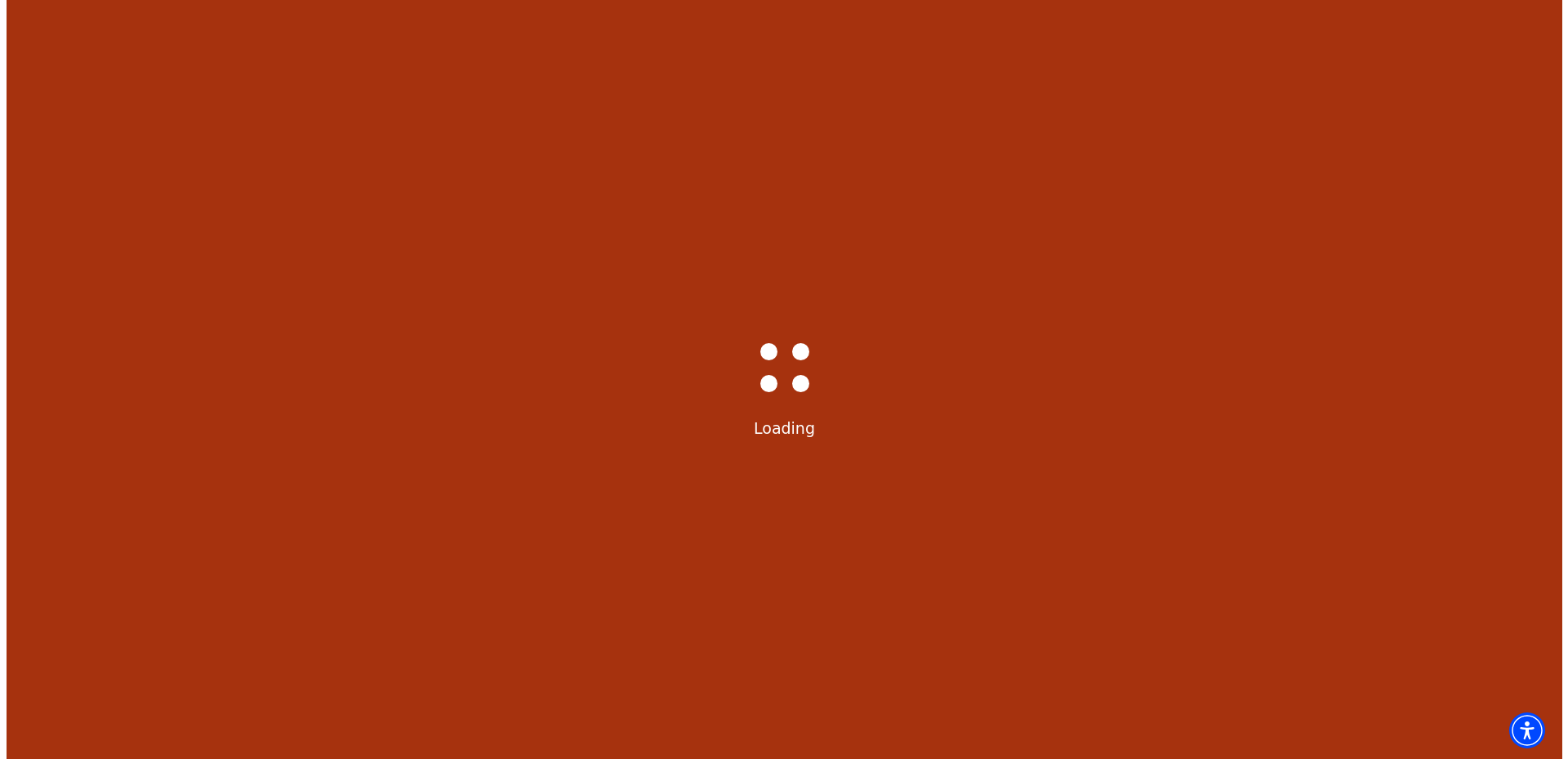
scroll to position [0, 0]
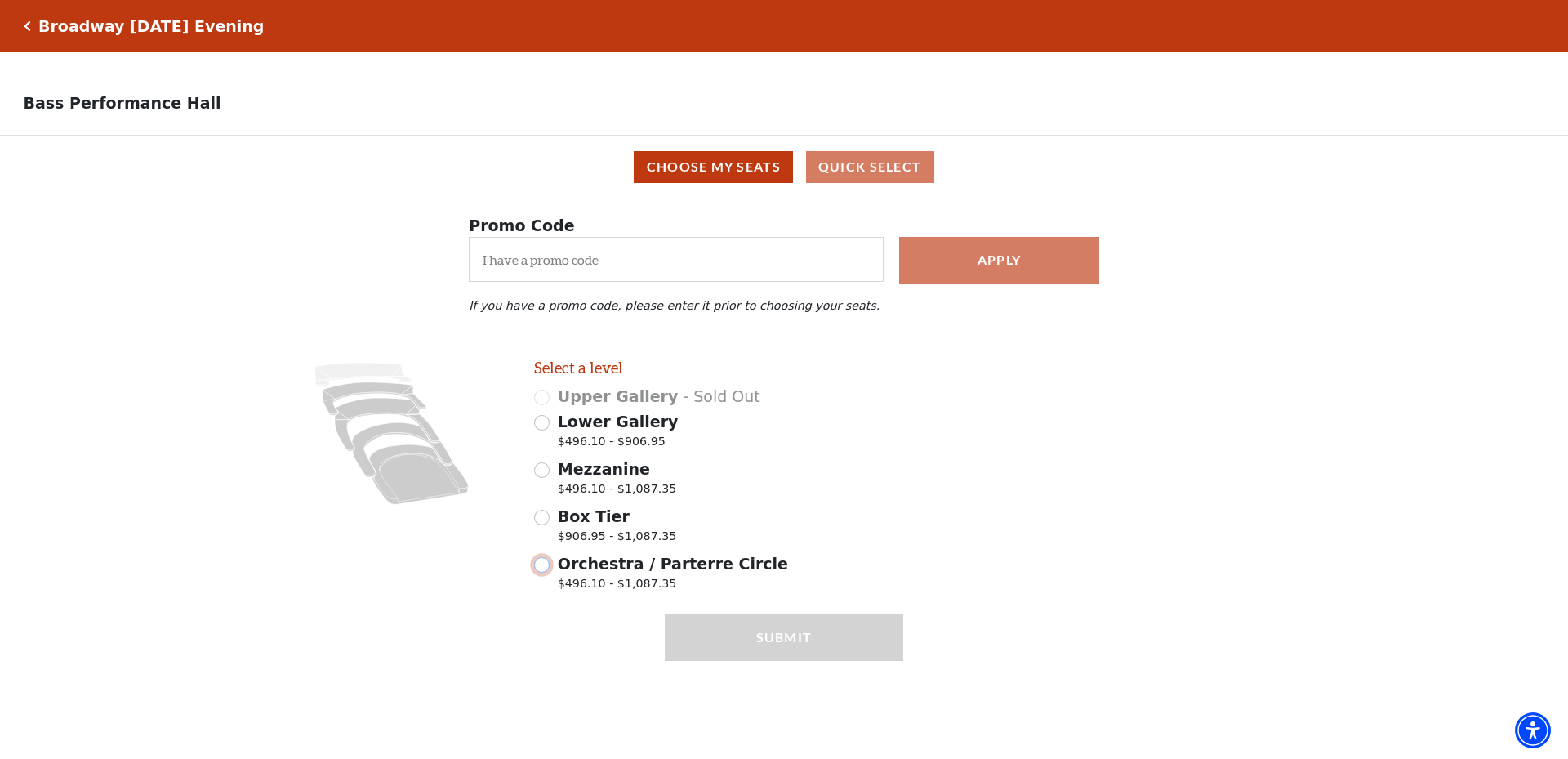
click at [547, 573] on input "Orchestra / Parterre Circle $496.10 - $1,087.35" at bounding box center [542, 565] width 16 height 16
radio input "true"
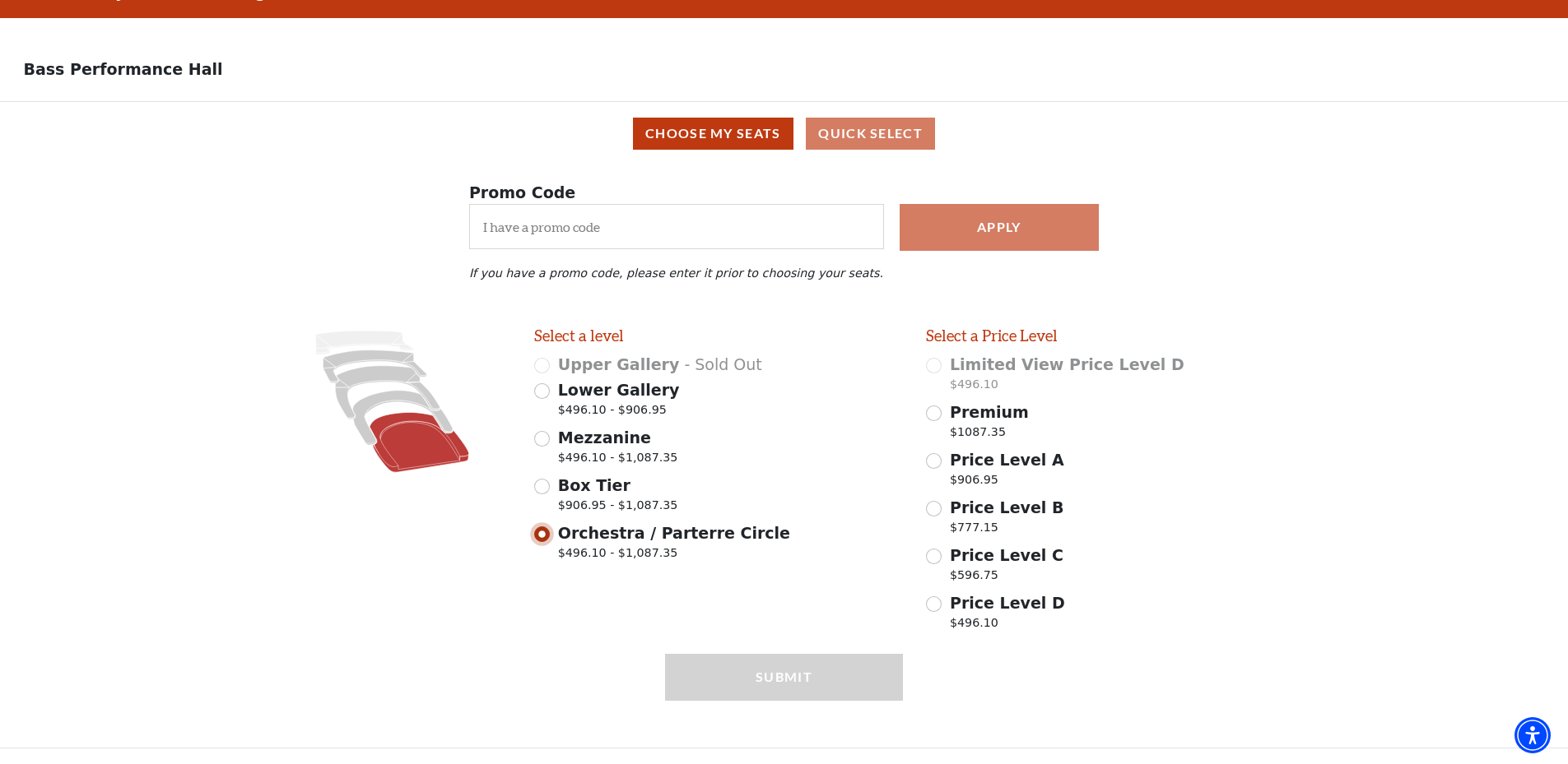
scroll to position [44, 0]
click at [936, 466] on input "Price Level A $906.95" at bounding box center [934, 461] width 16 height 16
radio input "true"
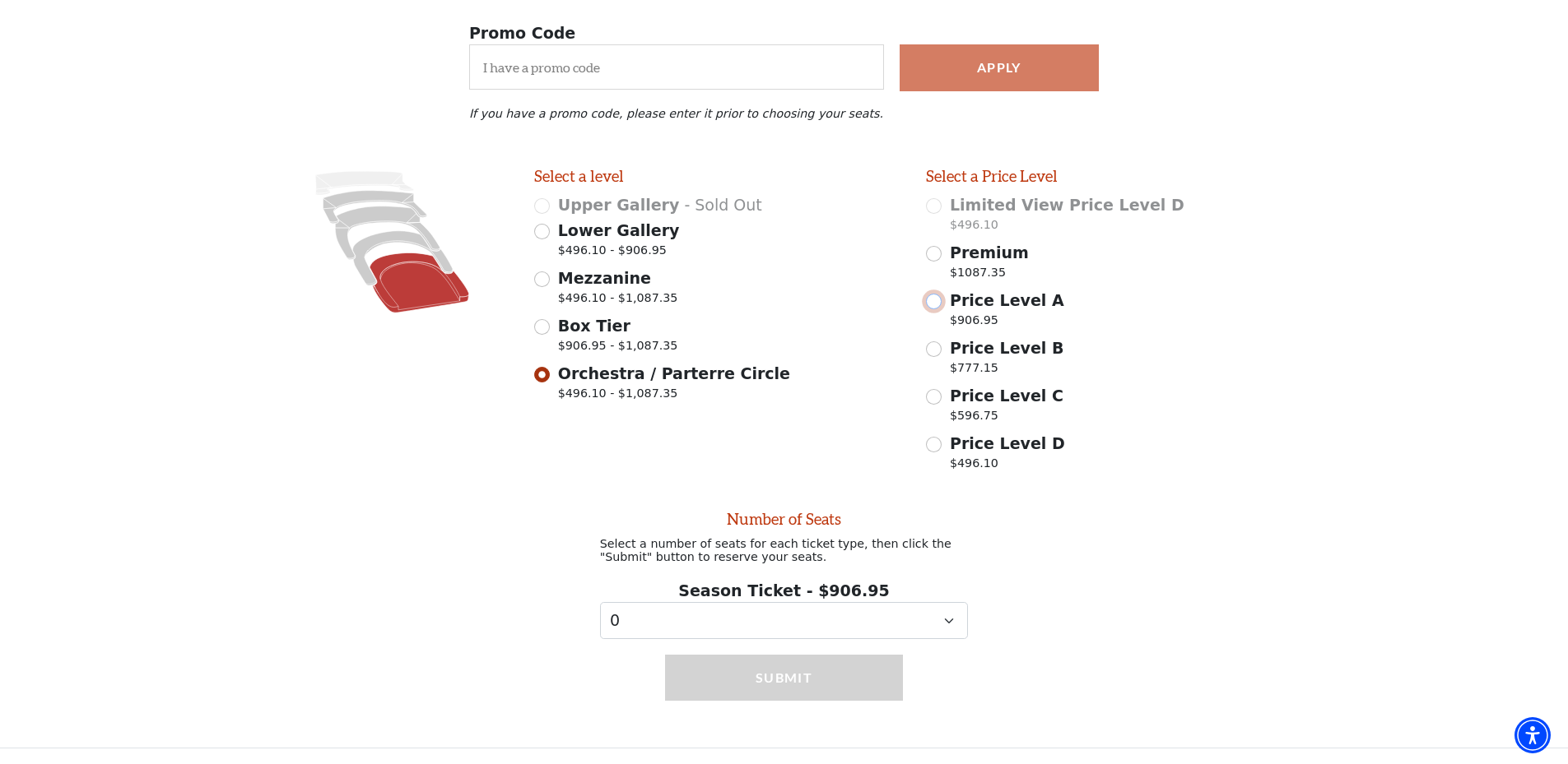
scroll to position [208, 0]
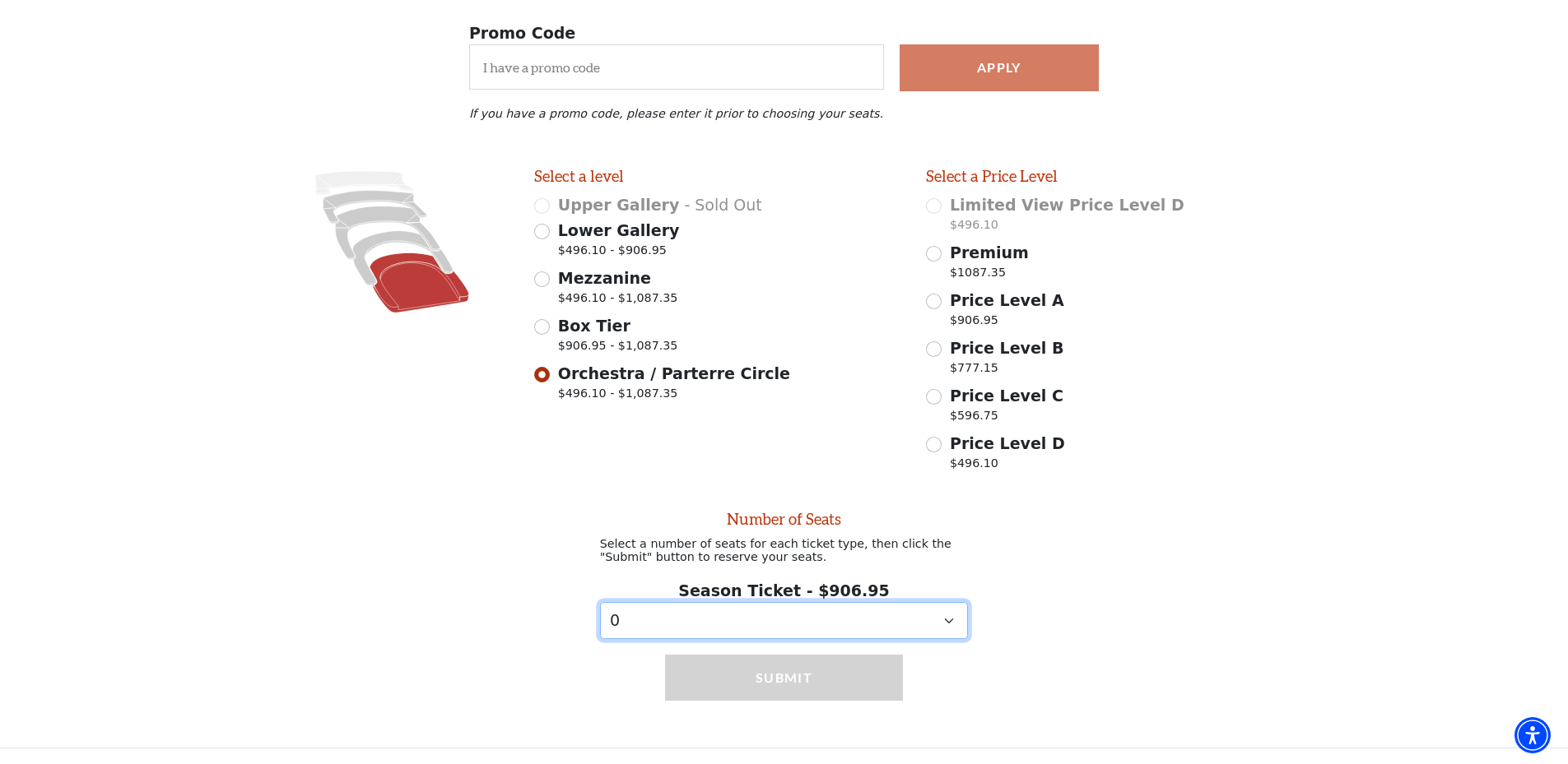
click at [947, 618] on select "0 1 2 3 4 5 6 7 8 9" at bounding box center [784, 620] width 369 height 37
select select "2"
click at [600, 602] on select "0 1 2 3 4 5 6 7 8 9" at bounding box center [784, 620] width 369 height 37
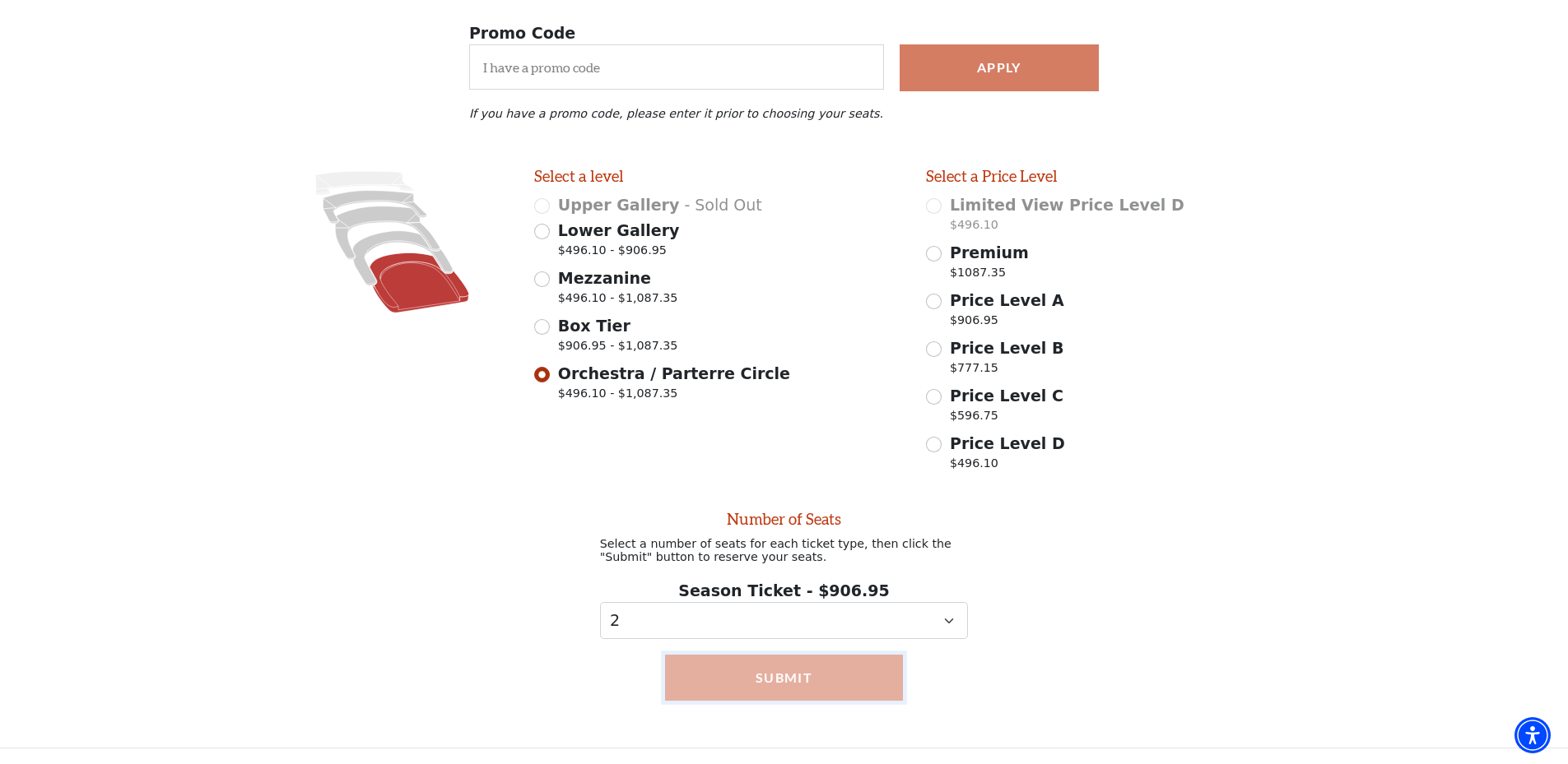
click at [849, 673] on button "Submit" at bounding box center [783, 677] width 238 height 46
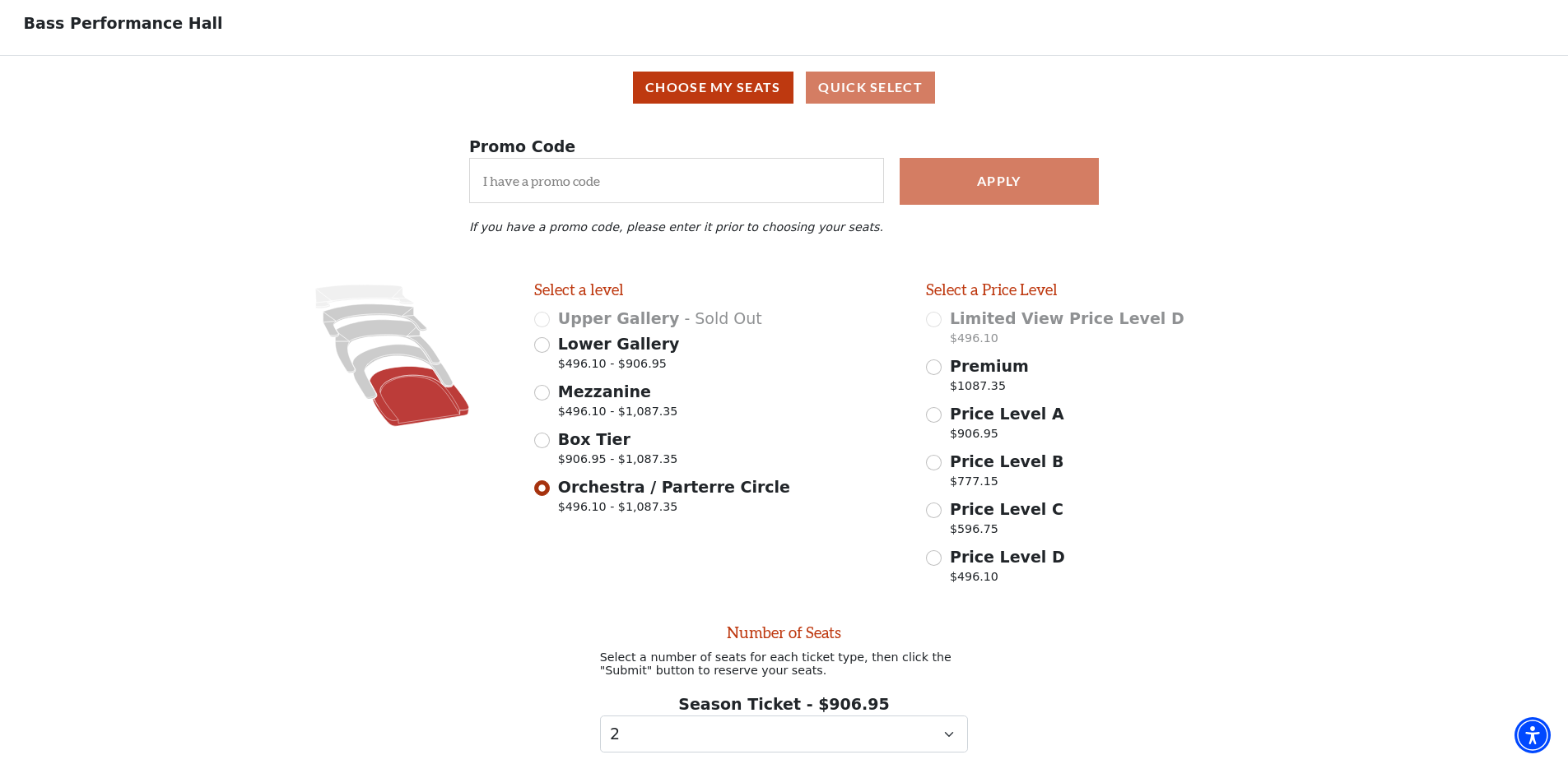
scroll to position [0, 0]
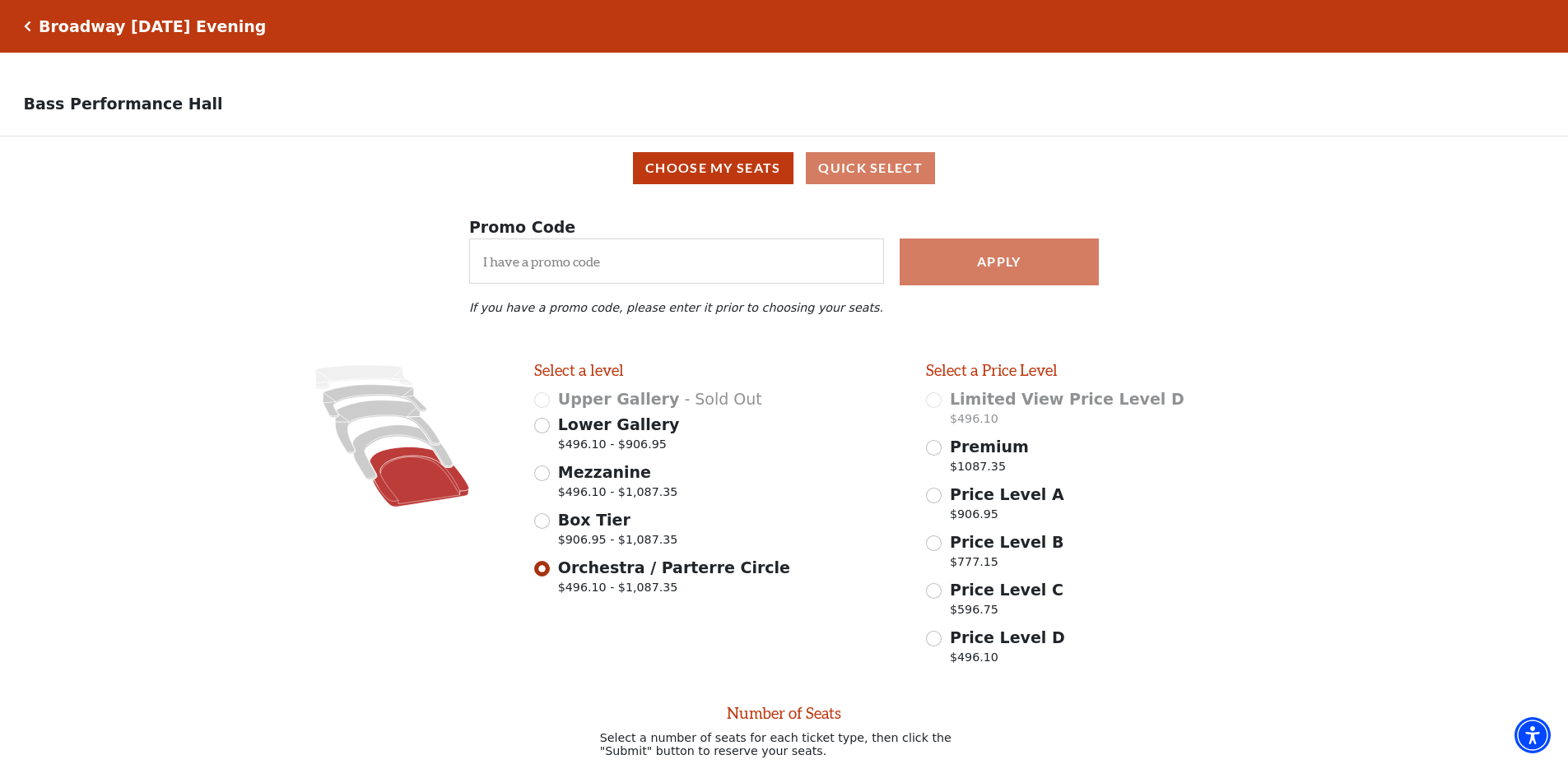
click at [31, 26] on div "Broadway [DATE] Evening" at bounding box center [149, 26] width 236 height 19
